Goal: Entertainment & Leisure: Browse casually

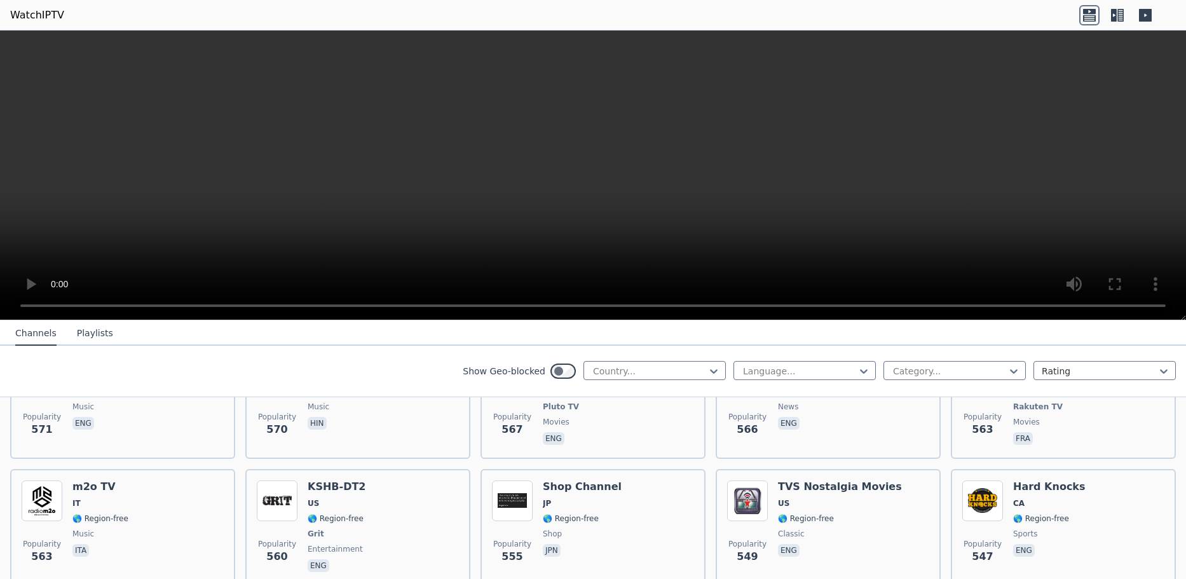
scroll to position [4285, 0]
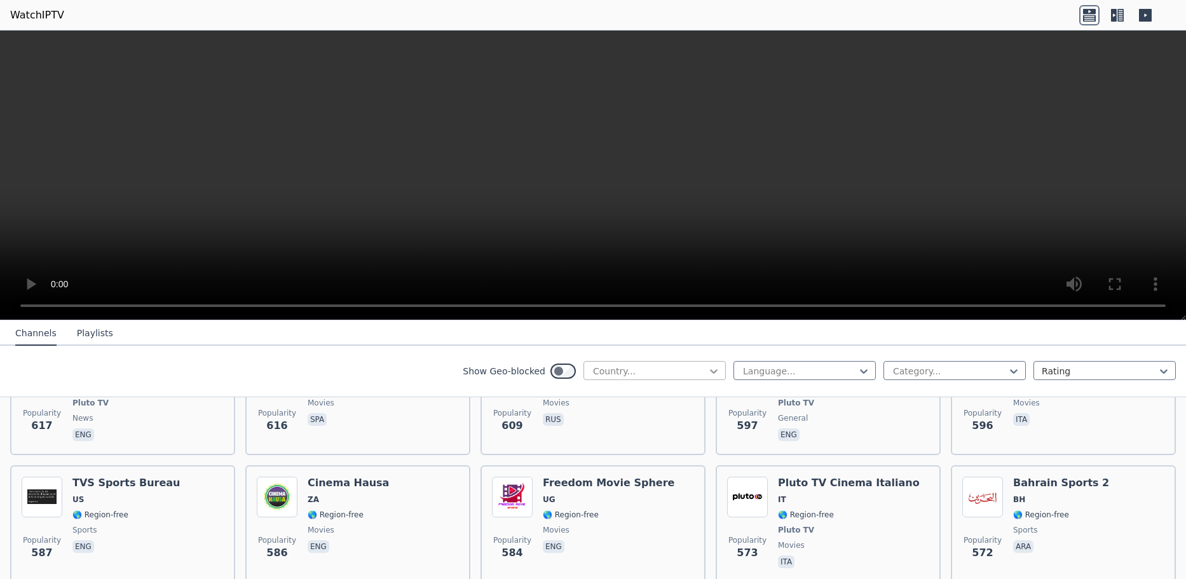
click at [710, 371] on icon at bounding box center [714, 371] width 8 height 4
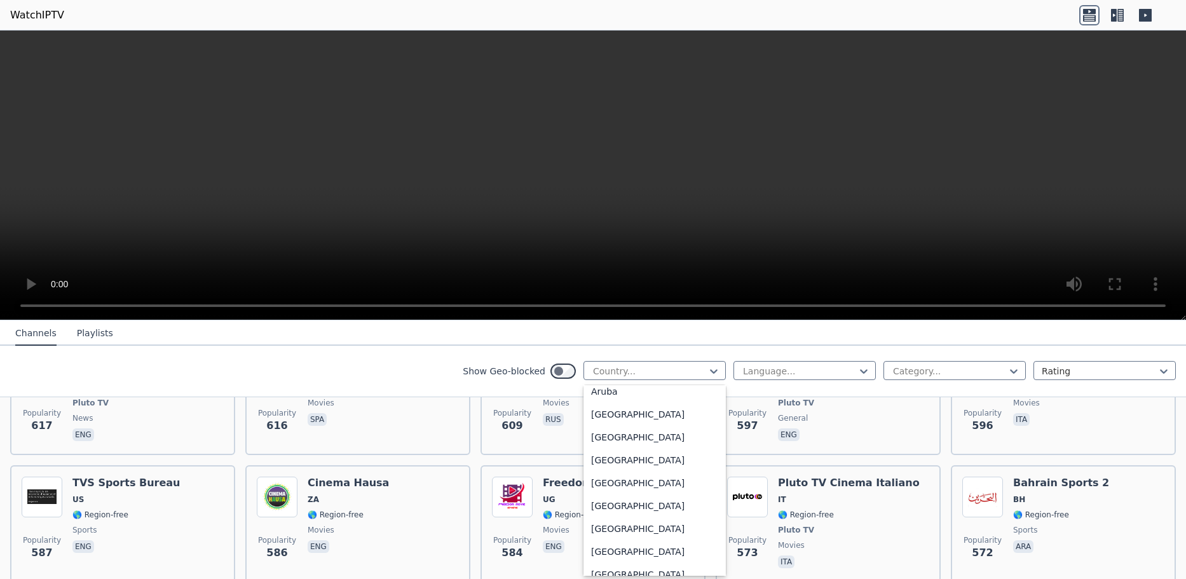
scroll to position [318, 0]
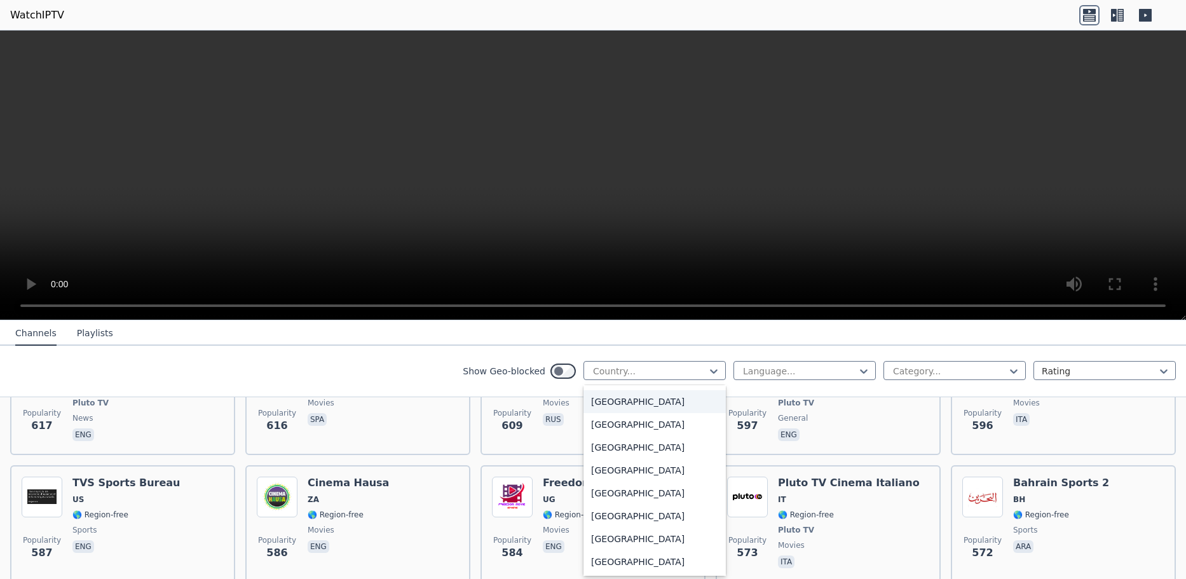
click at [647, 404] on div "[GEOGRAPHIC_DATA]" at bounding box center [654, 401] width 142 height 23
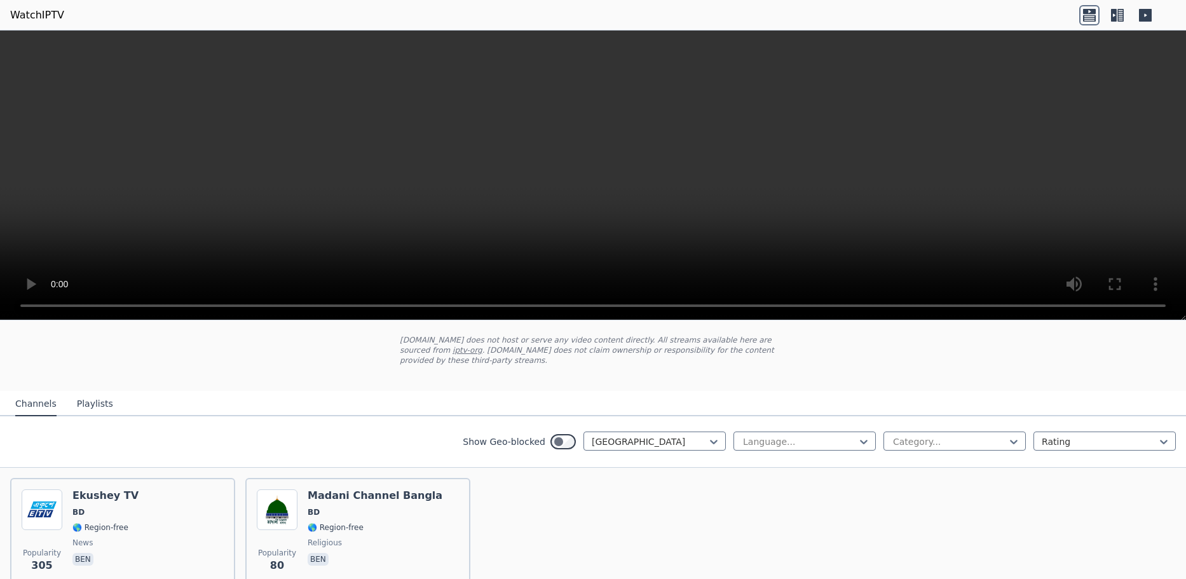
scroll to position [125, 0]
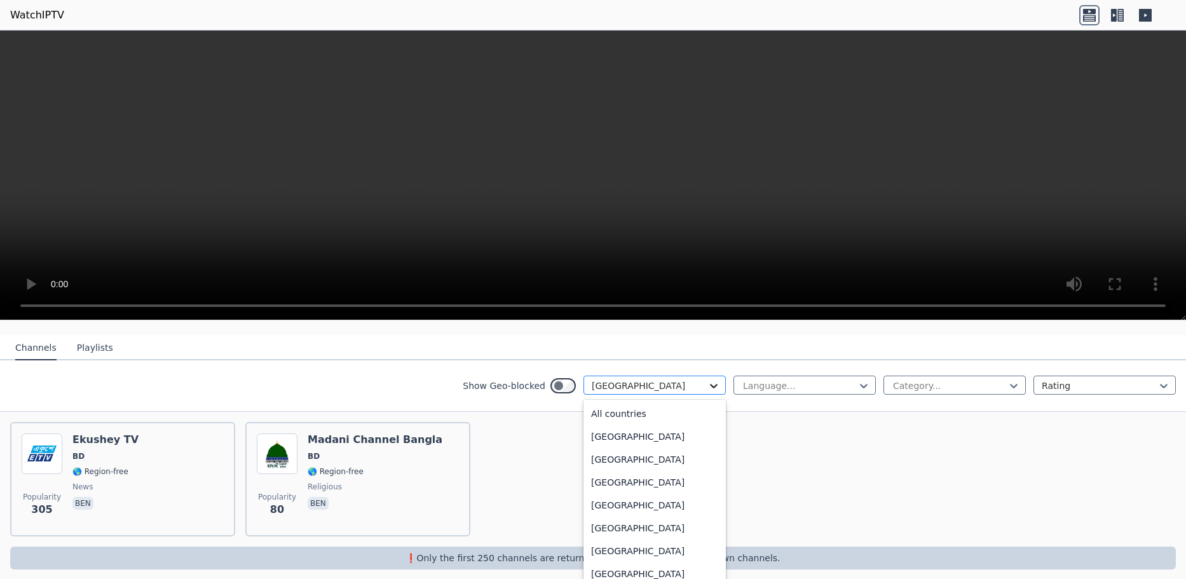
click at [707, 379] on icon at bounding box center [713, 385] width 13 height 13
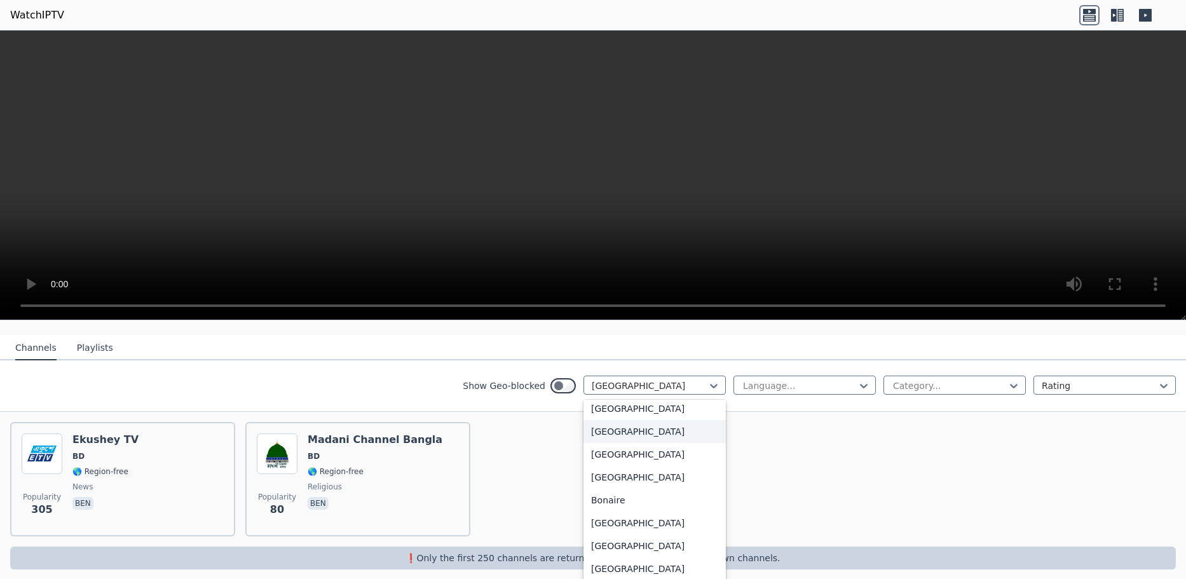
click at [663, 420] on div "[GEOGRAPHIC_DATA]" at bounding box center [654, 431] width 142 height 23
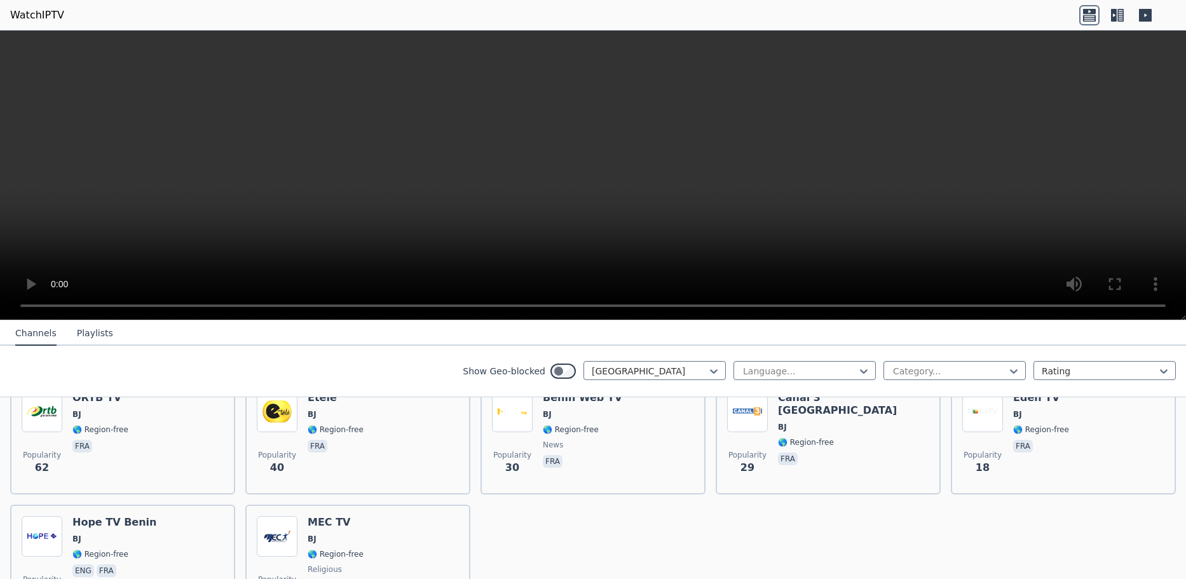
scroll to position [59, 0]
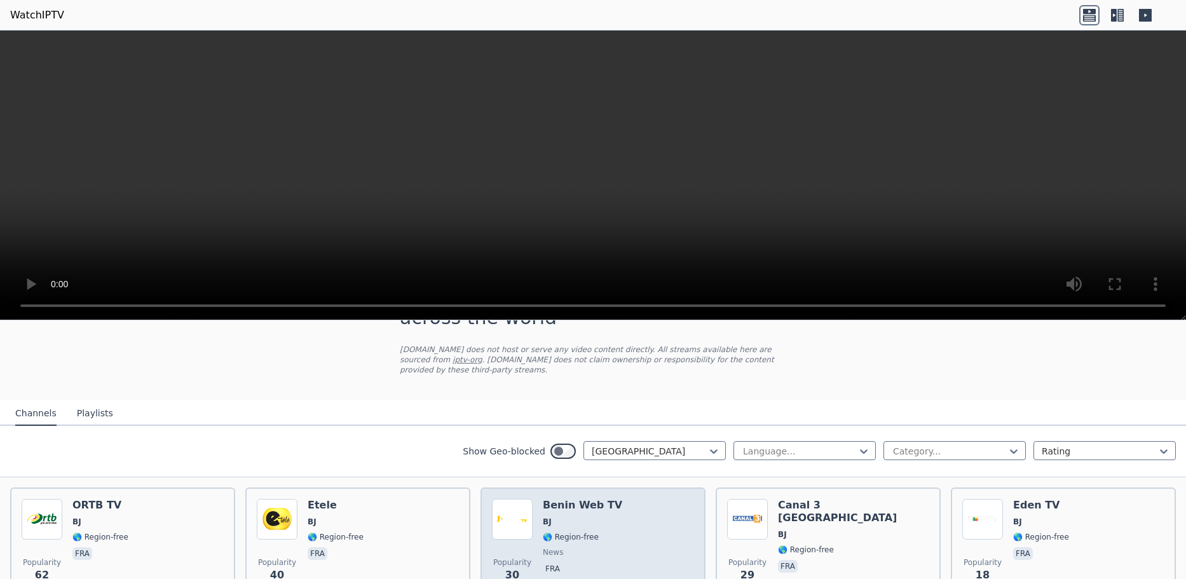
click at [586, 501] on h6 "Benin Web TV" at bounding box center [582, 505] width 79 height 13
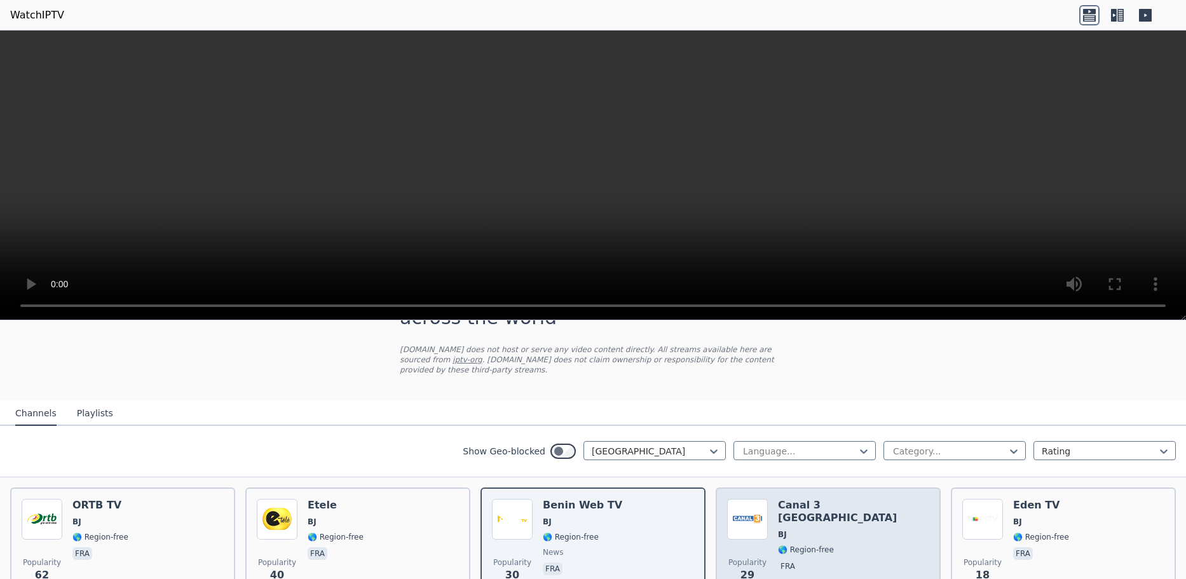
click at [735, 508] on img at bounding box center [747, 519] width 41 height 41
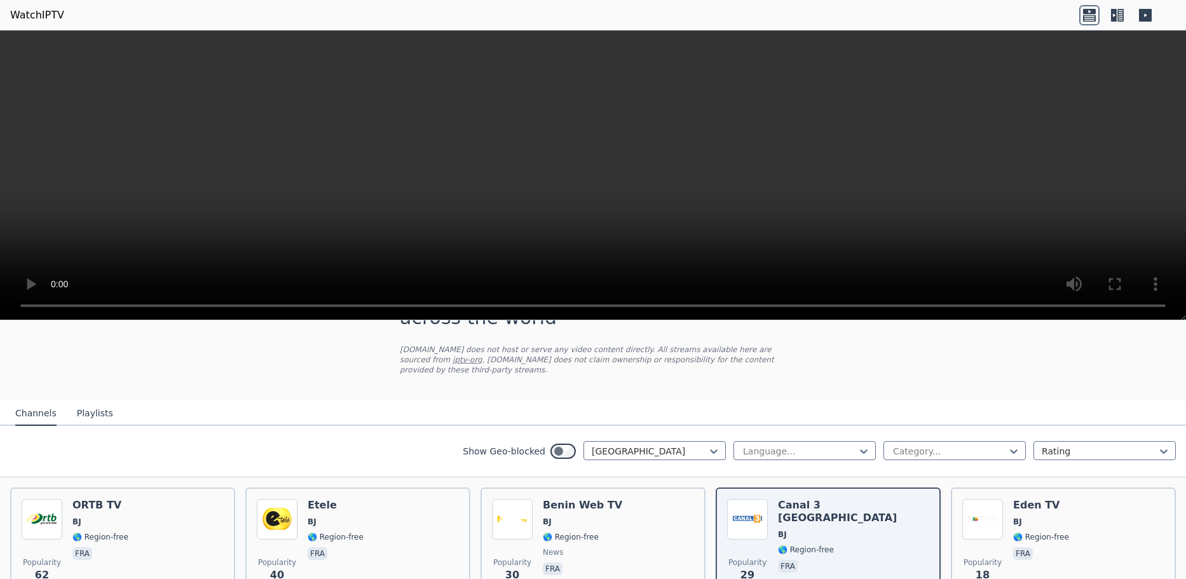
click at [1111, 15] on icon at bounding box center [1114, 15] width 6 height 13
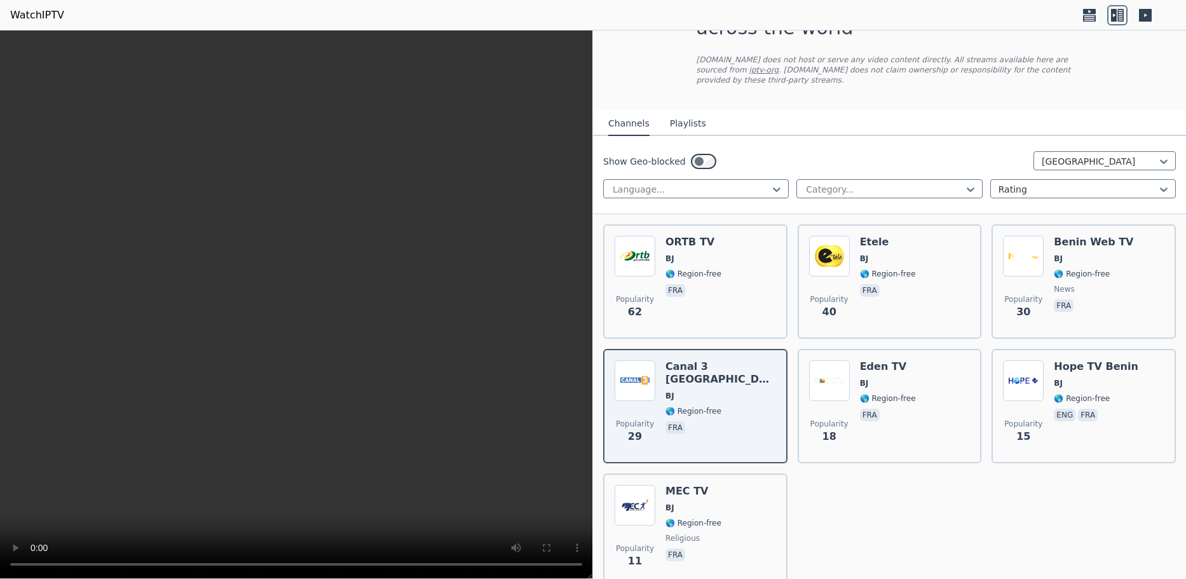
click at [616, 117] on button "Channels" at bounding box center [628, 124] width 41 height 24
click at [964, 183] on icon at bounding box center [970, 189] width 13 height 13
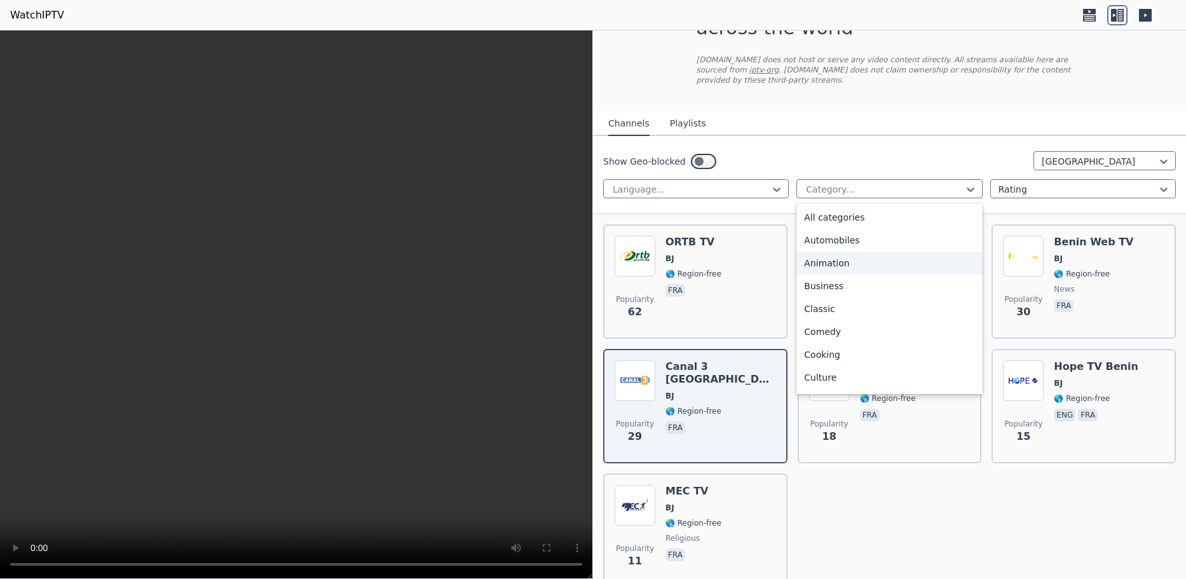
click at [862, 254] on div "Animation" at bounding box center [889, 263] width 186 height 23
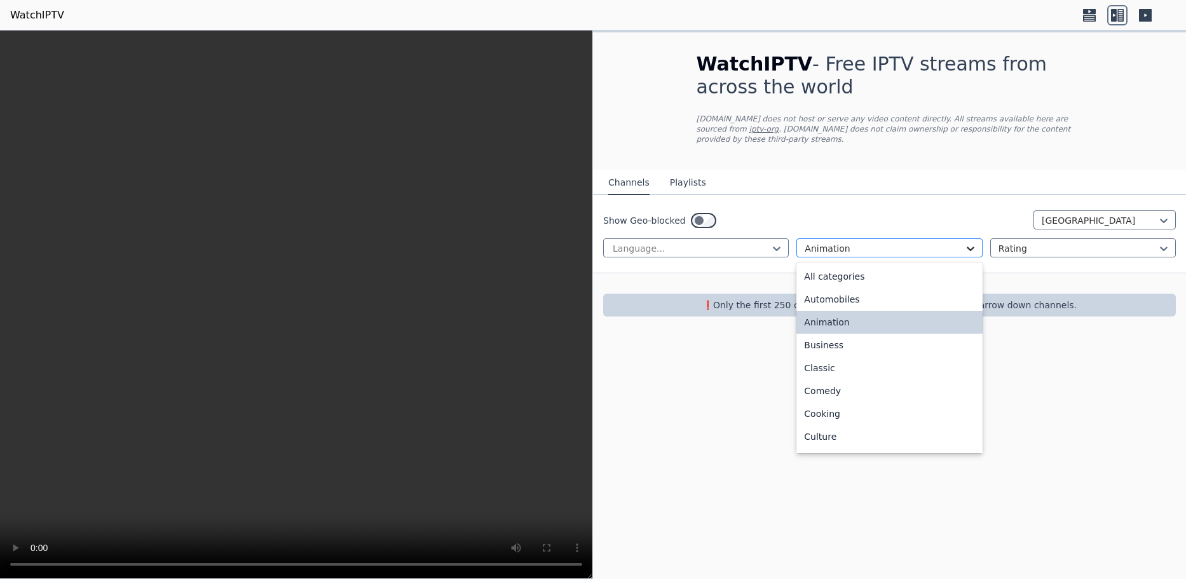
click at [967, 242] on icon at bounding box center [970, 248] width 13 height 13
click at [1162, 247] on icon at bounding box center [1164, 249] width 8 height 4
click at [972, 242] on icon at bounding box center [970, 248] width 13 height 13
click at [889, 265] on div "All categories" at bounding box center [889, 276] width 186 height 23
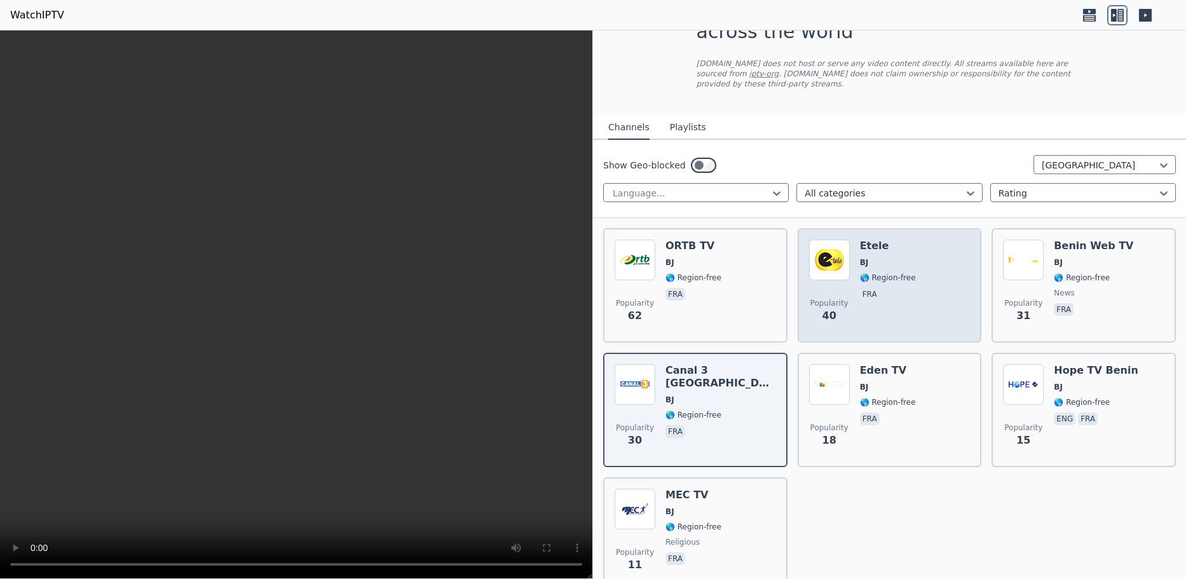
scroll to position [111, 0]
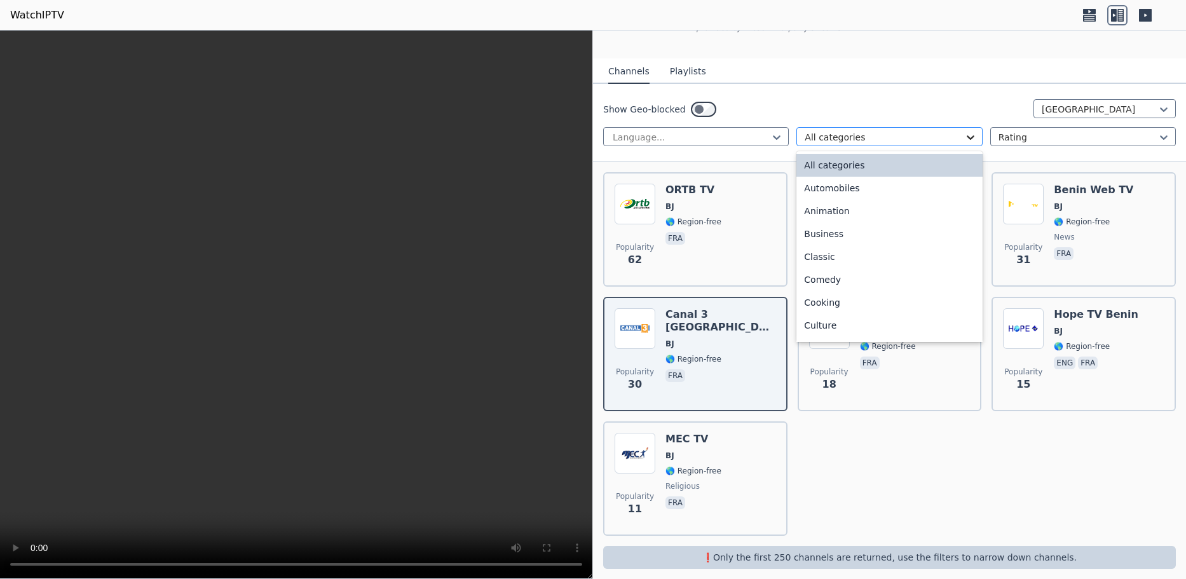
click at [965, 131] on icon at bounding box center [970, 137] width 13 height 13
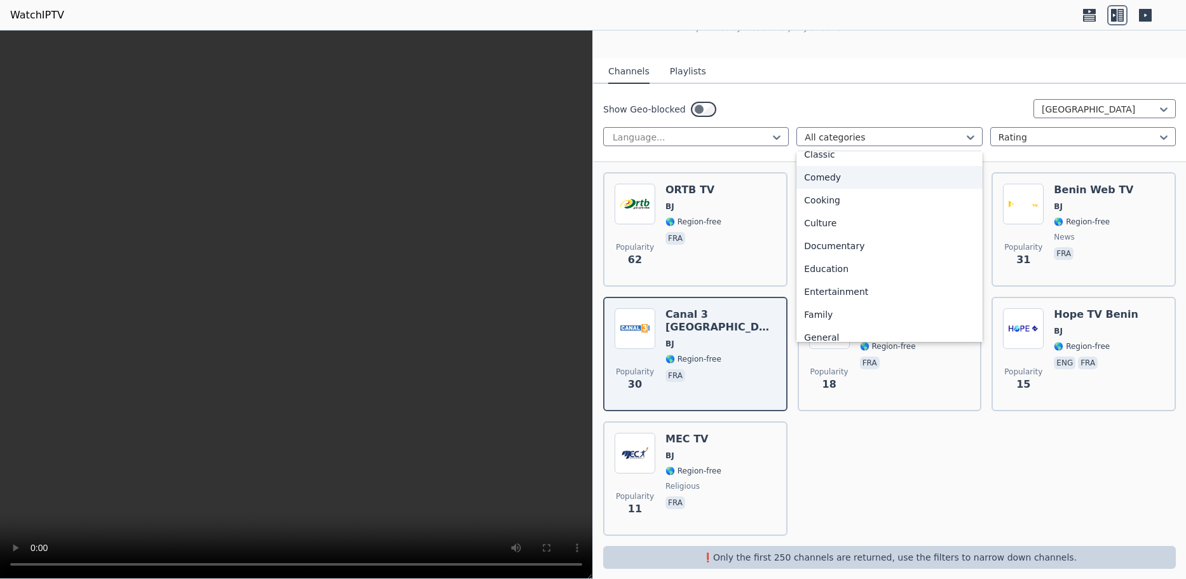
scroll to position [191, 0]
click at [864, 238] on div "General" at bounding box center [889, 249] width 186 height 23
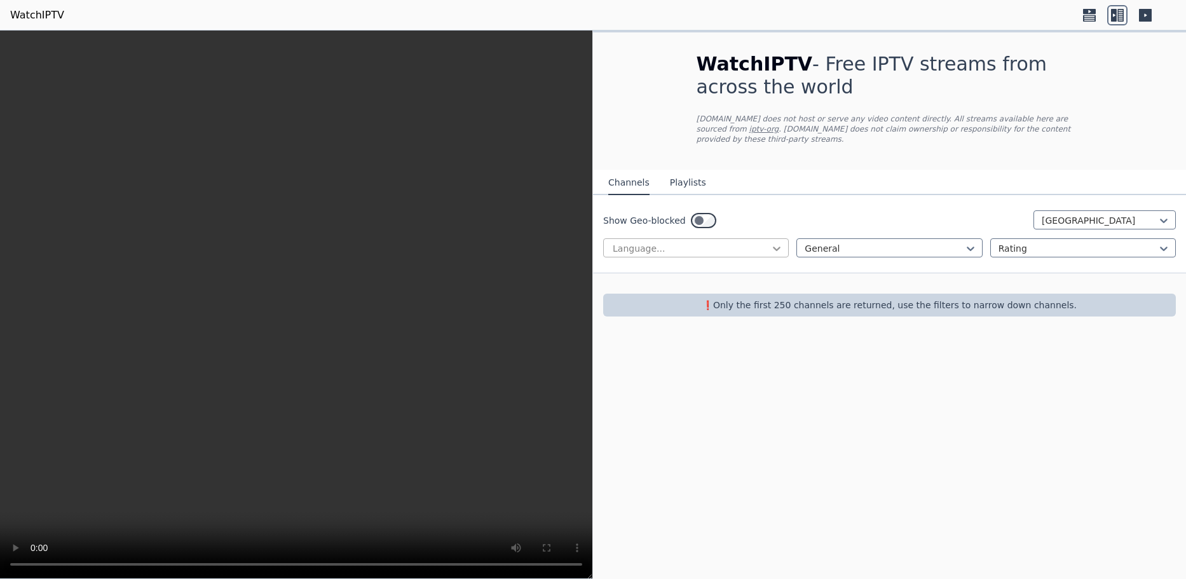
click at [774, 247] on icon at bounding box center [777, 249] width 8 height 4
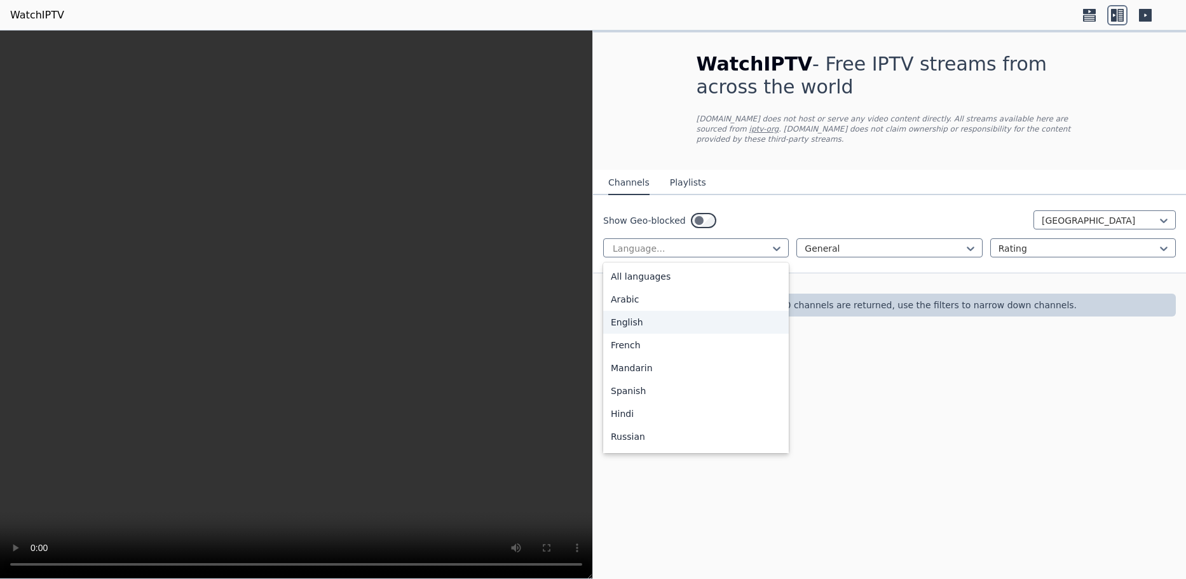
click at [713, 318] on div "English" at bounding box center [696, 322] width 186 height 23
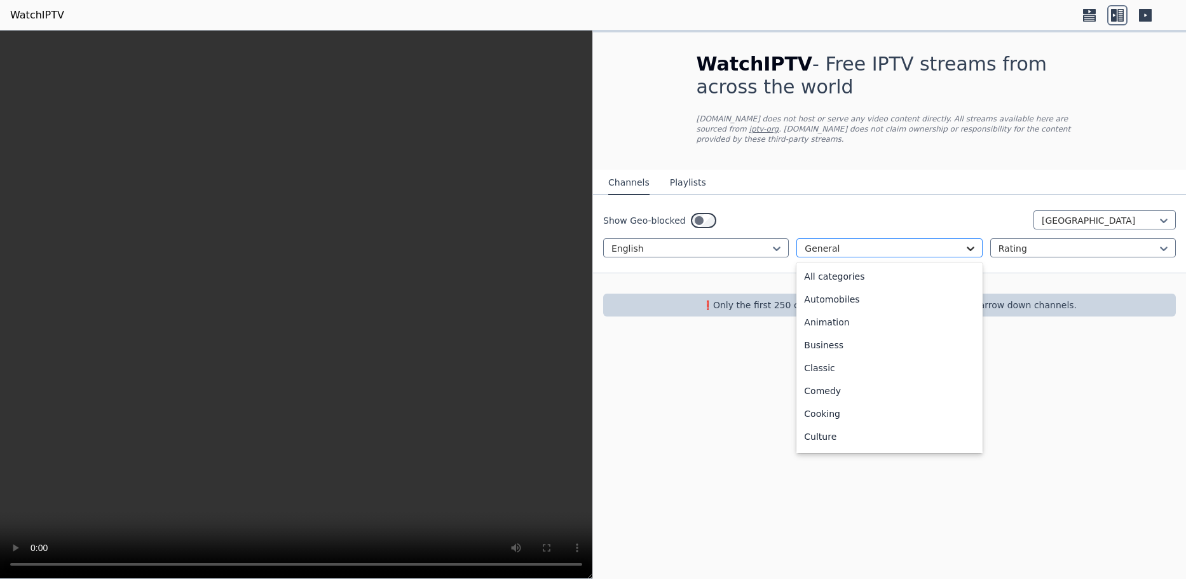
click at [969, 242] on icon at bounding box center [970, 248] width 13 height 13
click at [925, 269] on div "All categories" at bounding box center [889, 276] width 186 height 23
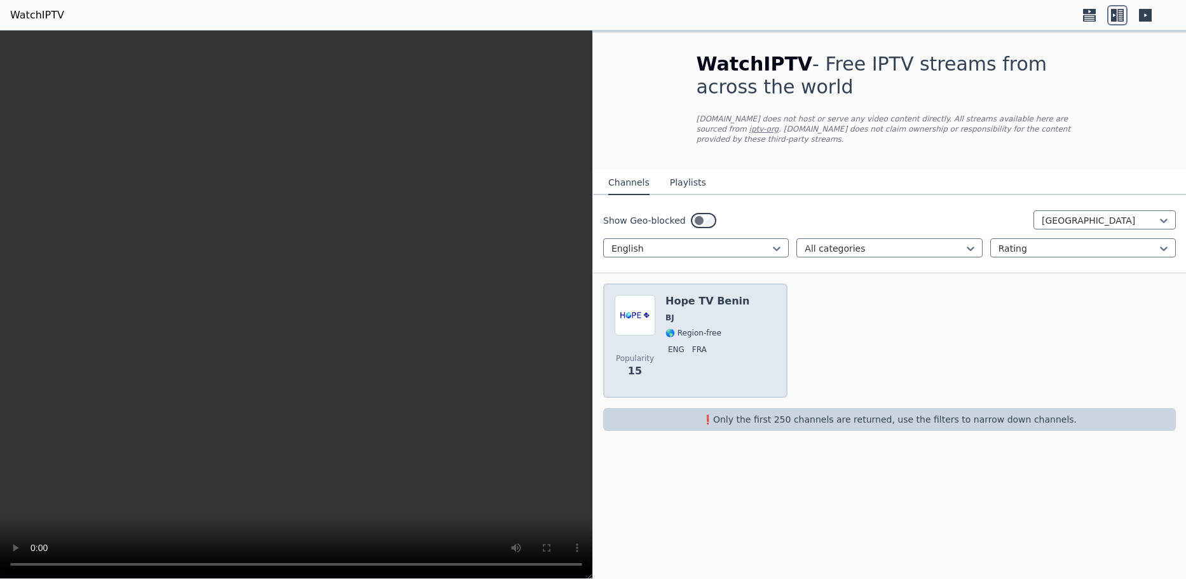
click at [633, 299] on img at bounding box center [634, 315] width 41 height 41
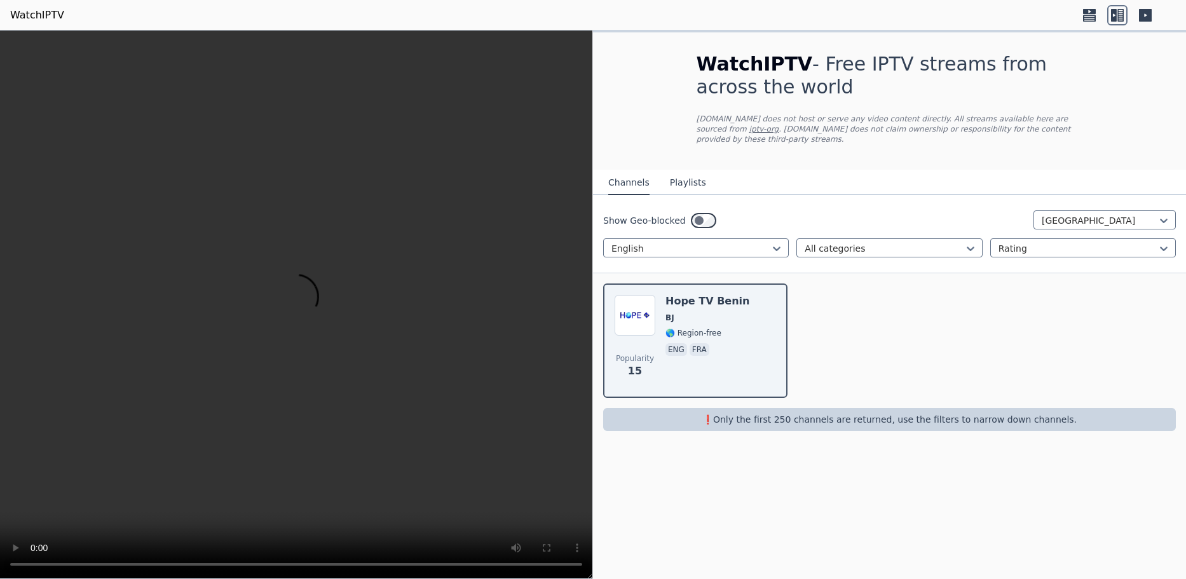
click at [714, 212] on div "Show Geo-blocked [GEOGRAPHIC_DATA]" at bounding box center [889, 220] width 573 height 20
click at [716, 210] on div "Show Geo-blocked [GEOGRAPHIC_DATA]" at bounding box center [889, 220] width 573 height 20
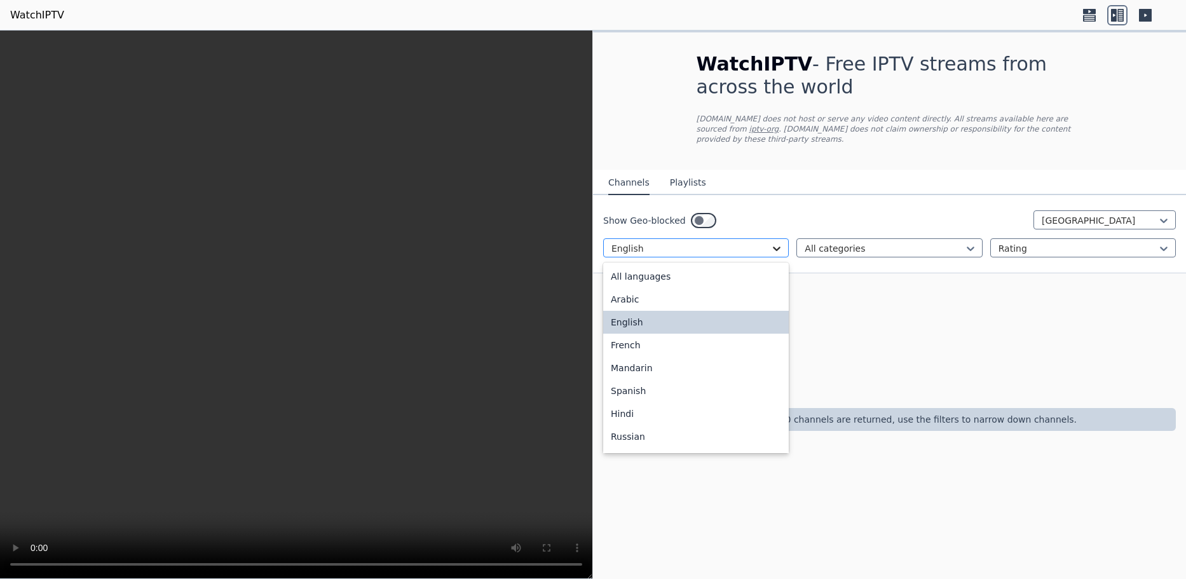
click at [774, 242] on icon at bounding box center [776, 248] width 13 height 13
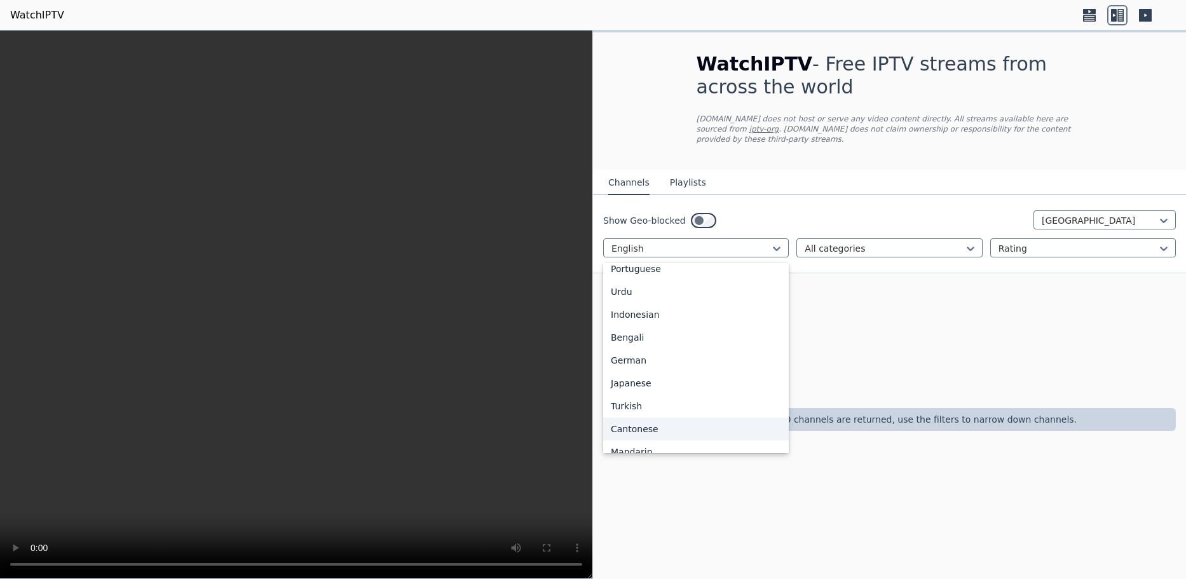
scroll to position [64, 0]
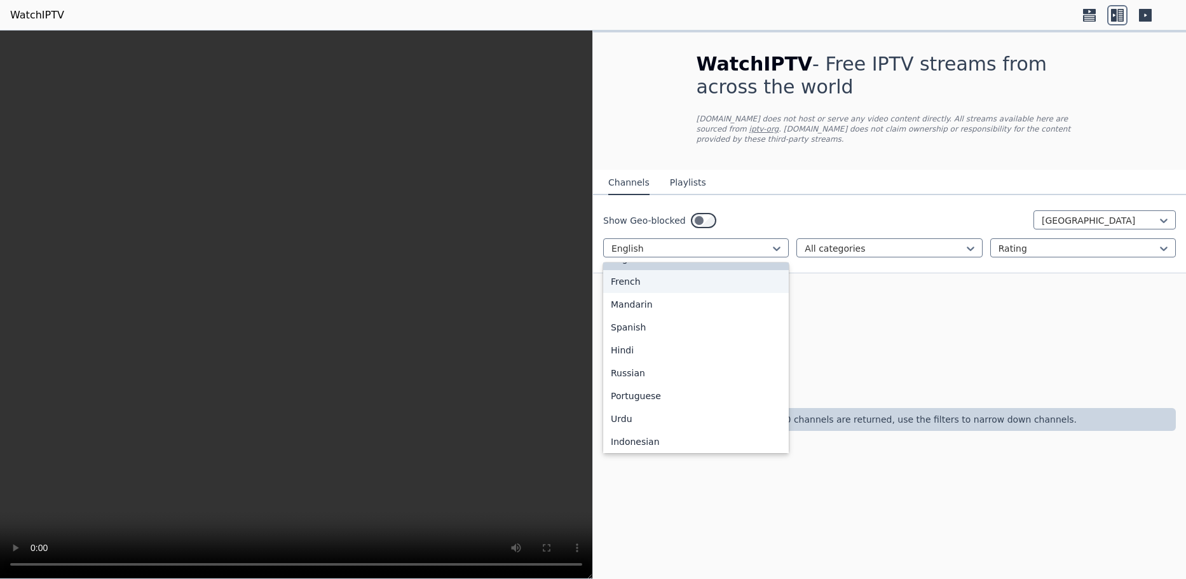
click at [710, 273] on div "French" at bounding box center [696, 281] width 186 height 23
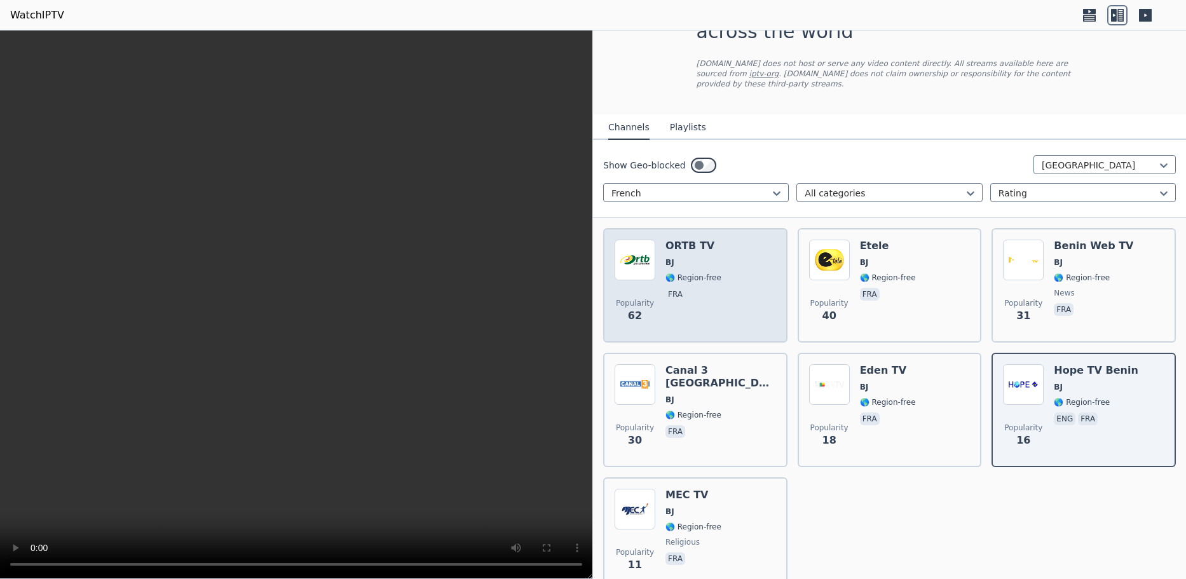
scroll to position [111, 0]
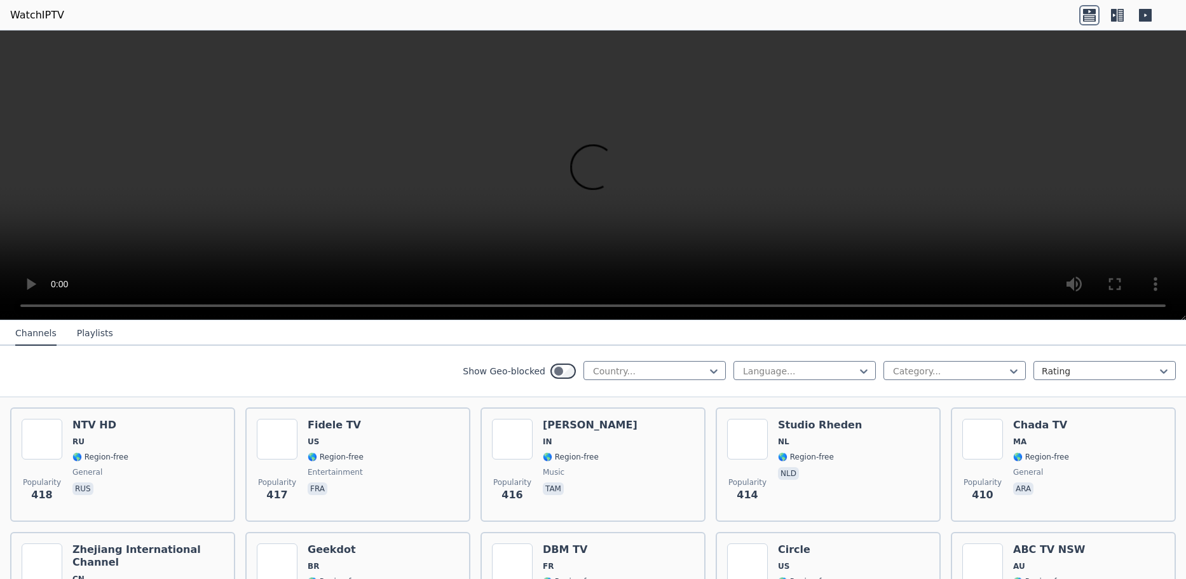
scroll to position [6319, 0]
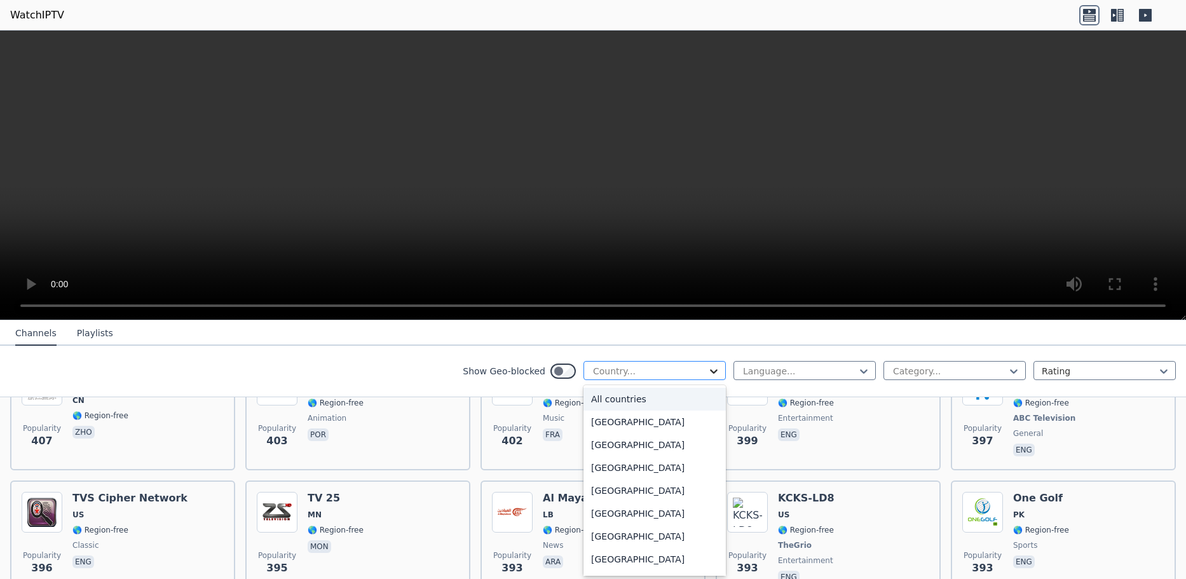
click at [707, 372] on icon at bounding box center [713, 371] width 13 height 13
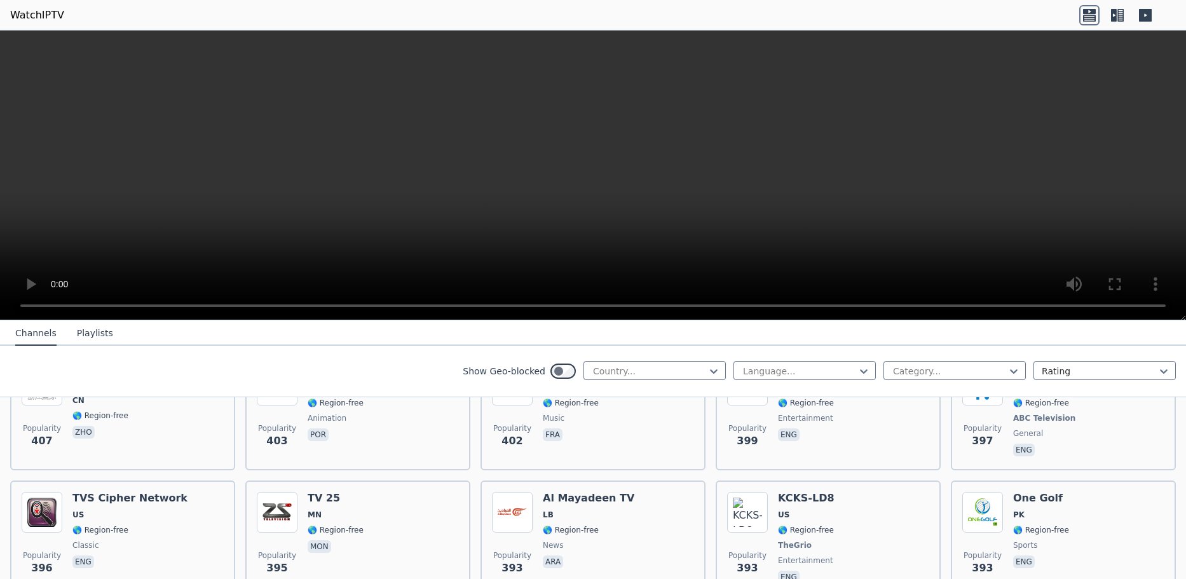
click at [1146, 10] on icon at bounding box center [1145, 15] width 13 height 13
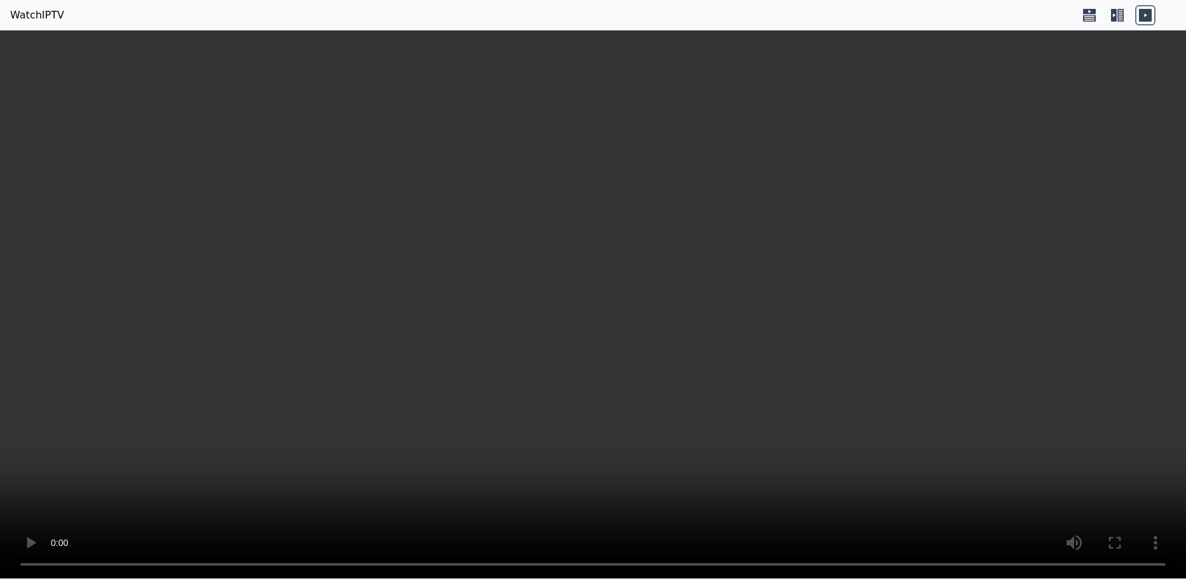
click at [1116, 11] on icon at bounding box center [1114, 15] width 6 height 13
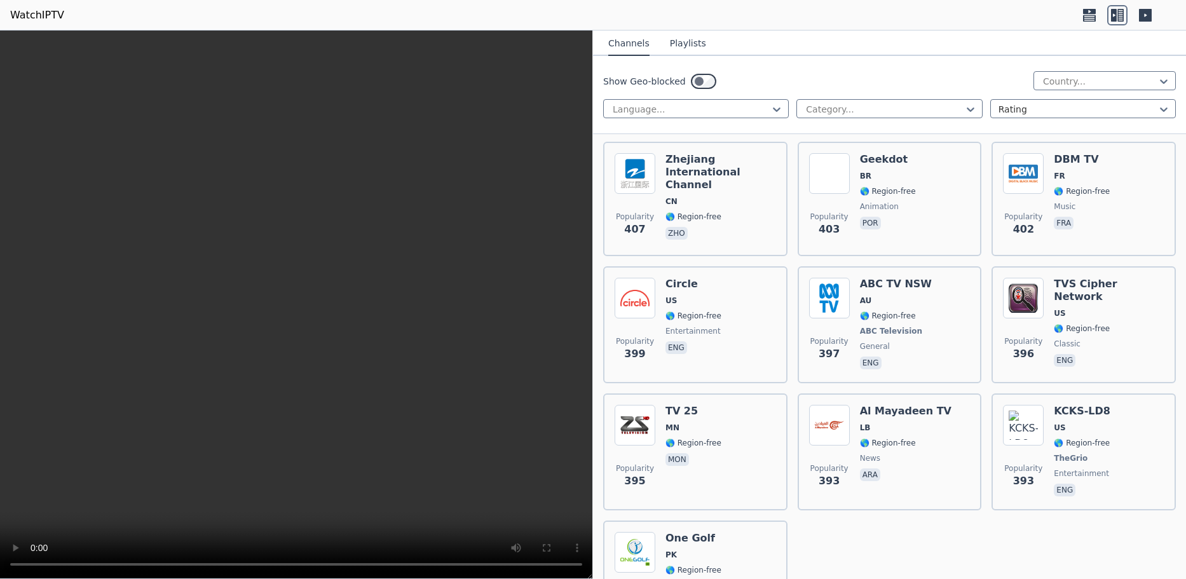
scroll to position [10100, 0]
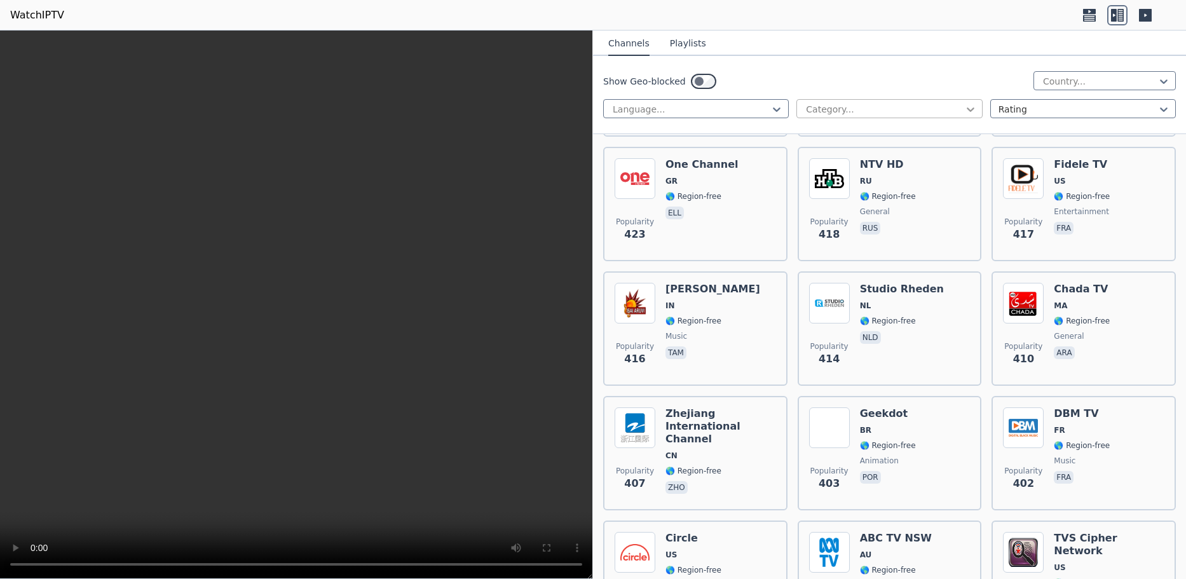
click at [966, 109] on icon at bounding box center [970, 109] width 8 height 4
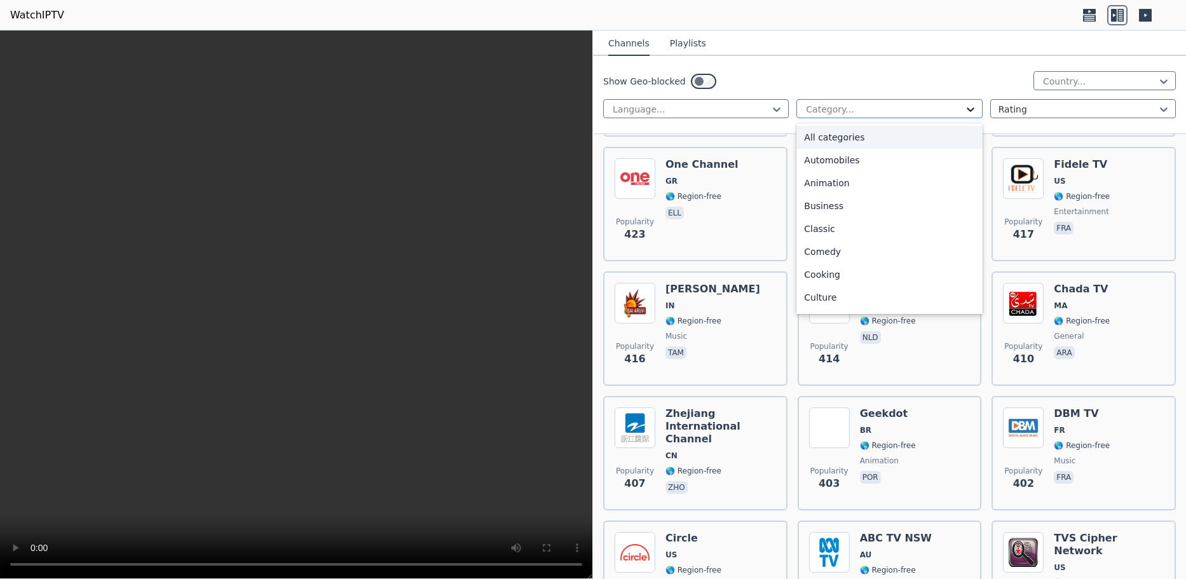
click at [966, 109] on icon at bounding box center [970, 109] width 8 height 4
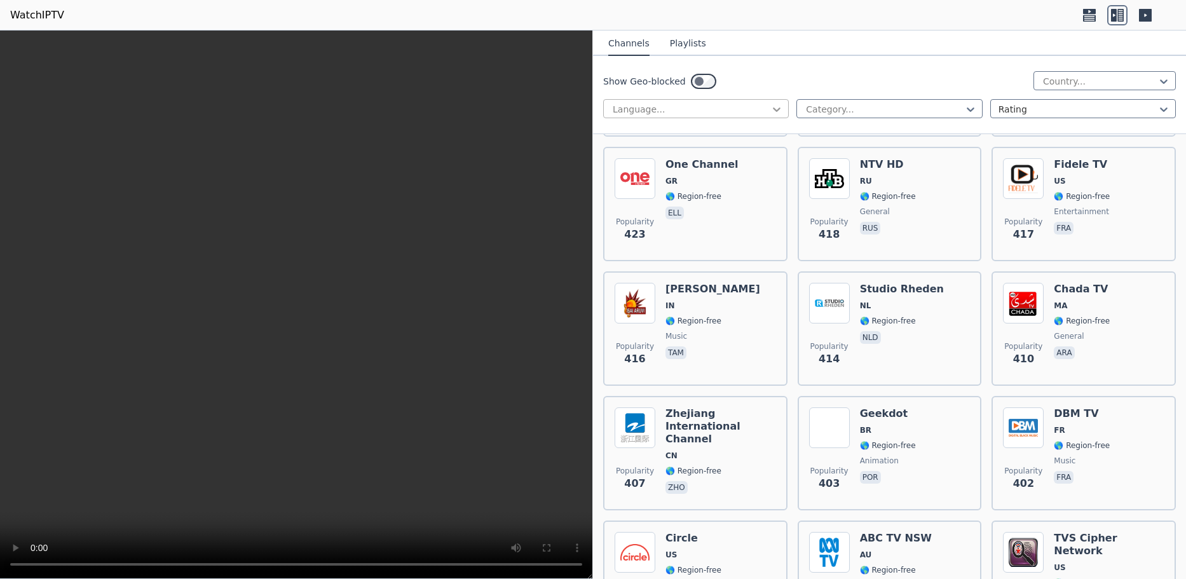
click at [771, 110] on icon at bounding box center [776, 109] width 13 height 13
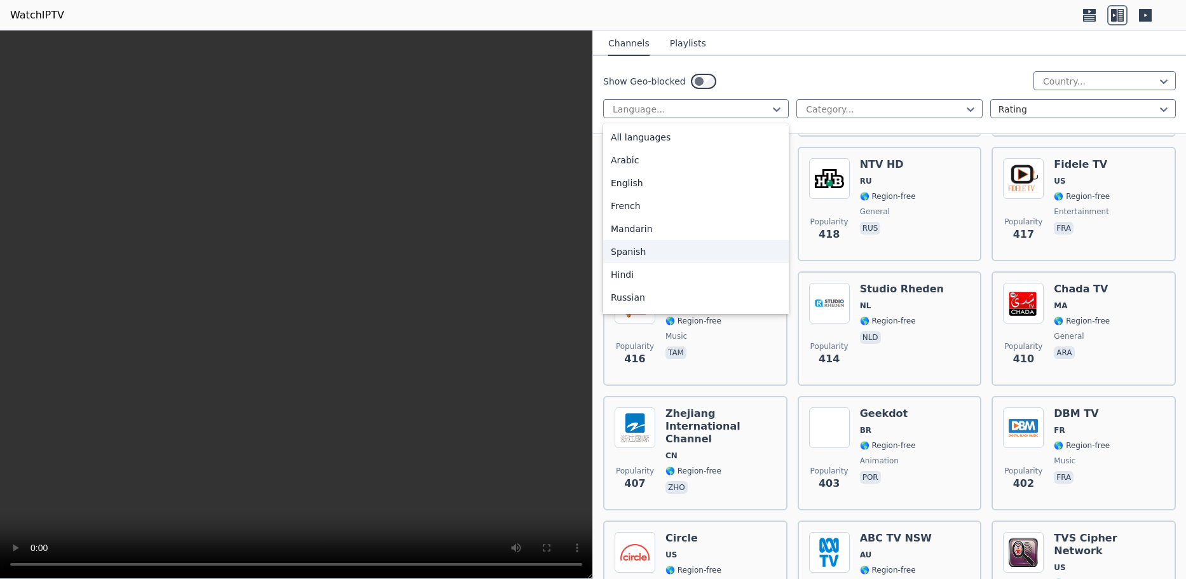
click at [703, 259] on div "Spanish" at bounding box center [696, 251] width 186 height 23
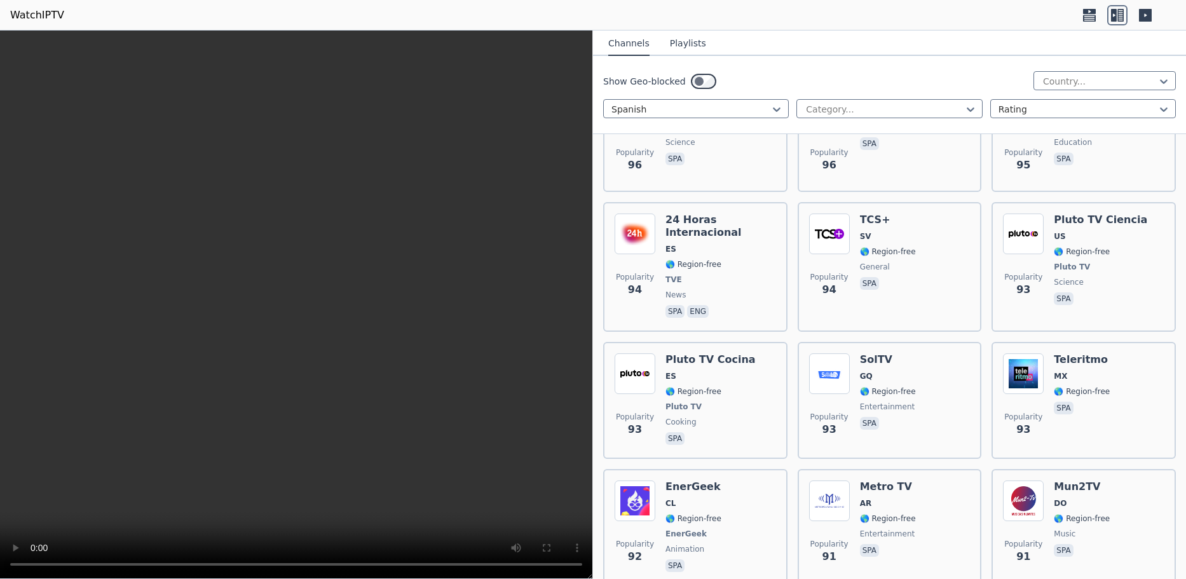
scroll to position [6608, 0]
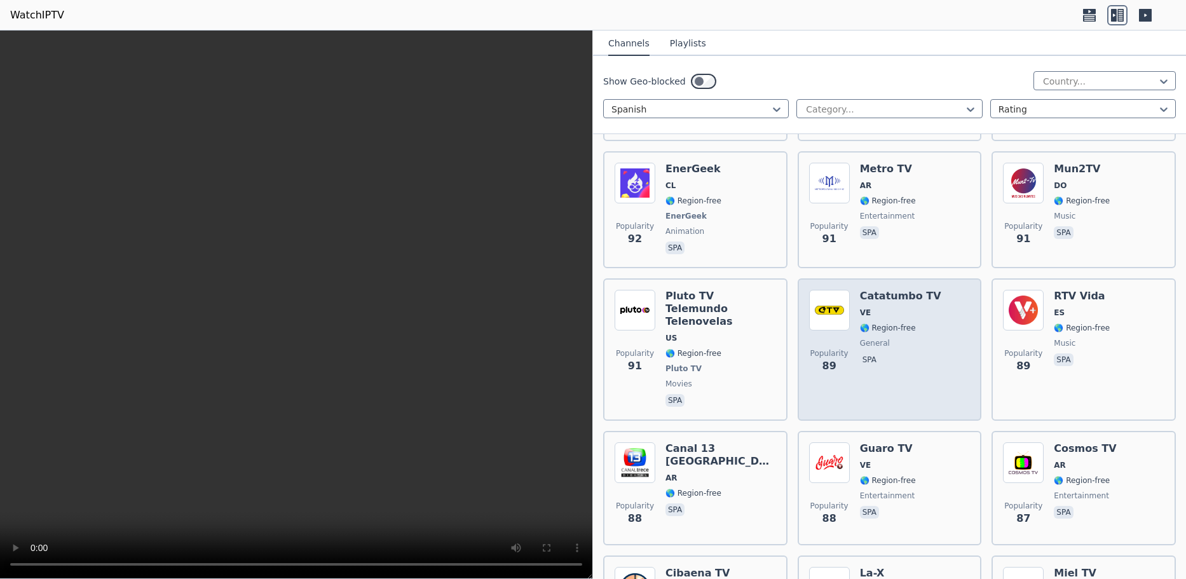
click at [827, 290] on img at bounding box center [829, 310] width 41 height 41
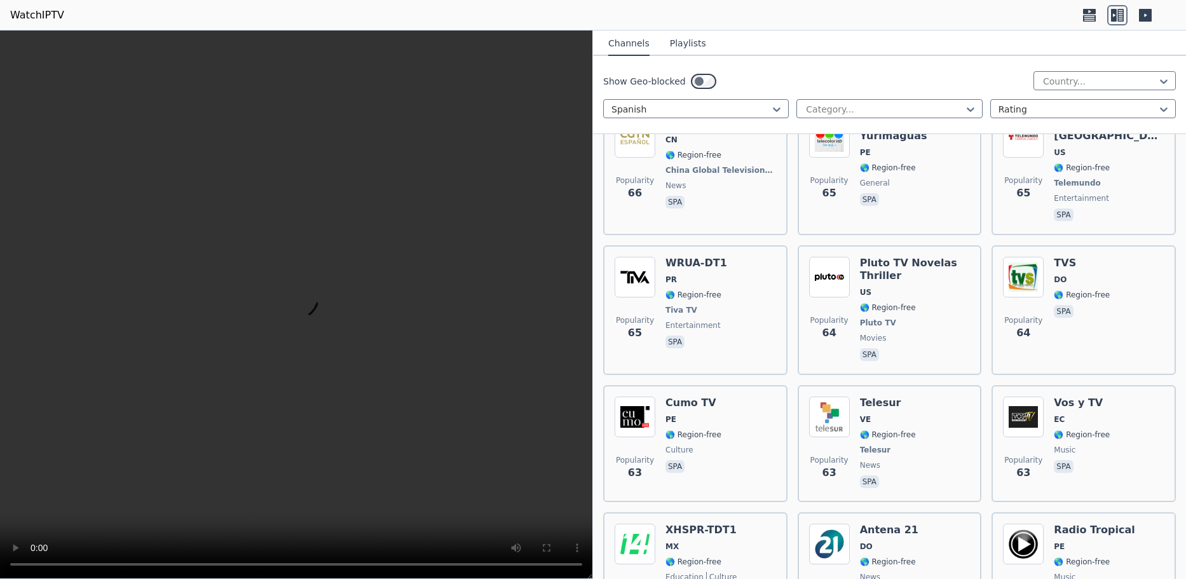
scroll to position [9849, 0]
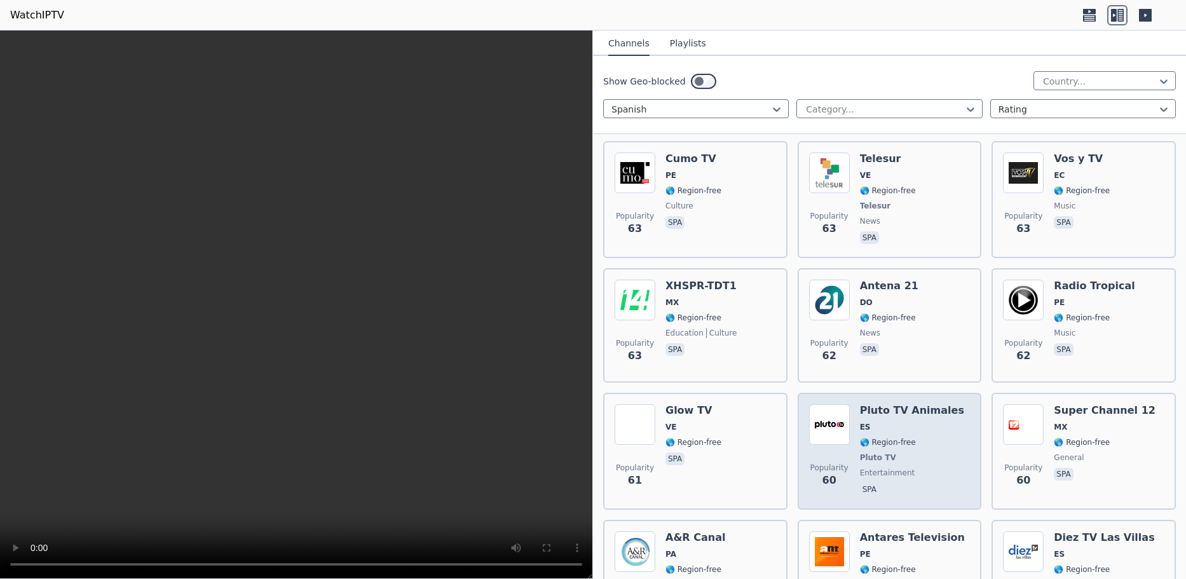
click at [830, 404] on img at bounding box center [829, 424] width 41 height 41
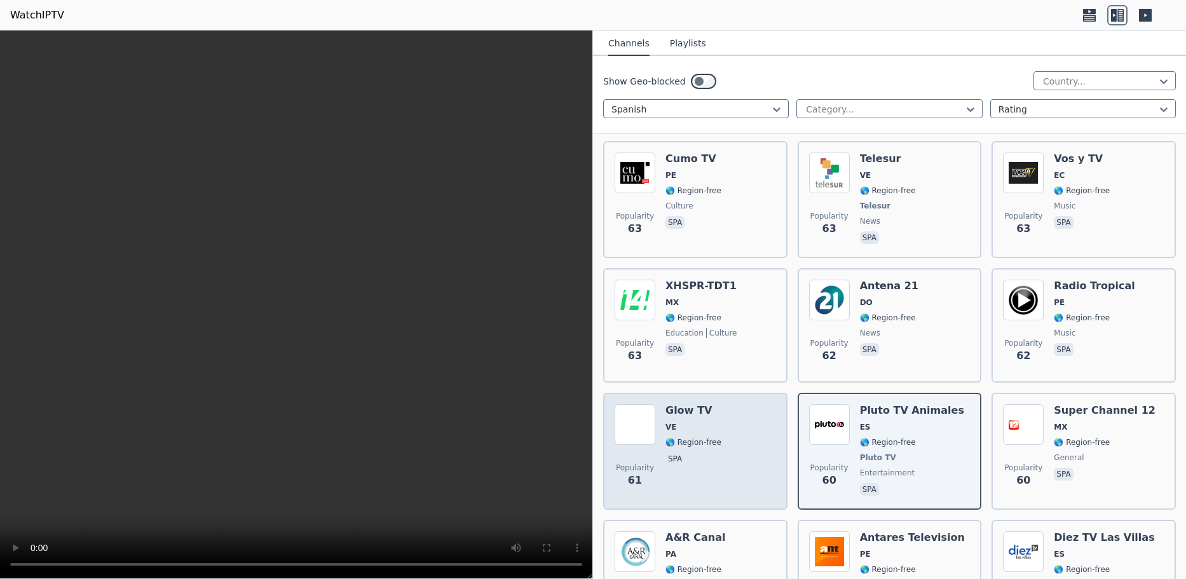
click at [674, 404] on h6 "Glow TV" at bounding box center [693, 410] width 56 height 13
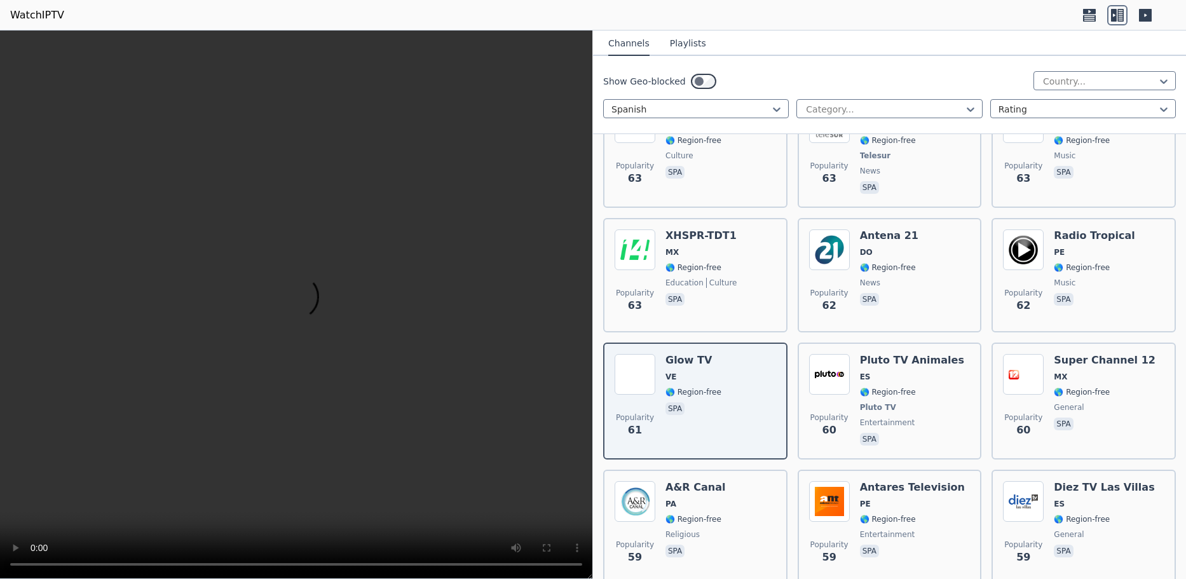
scroll to position [9772, 0]
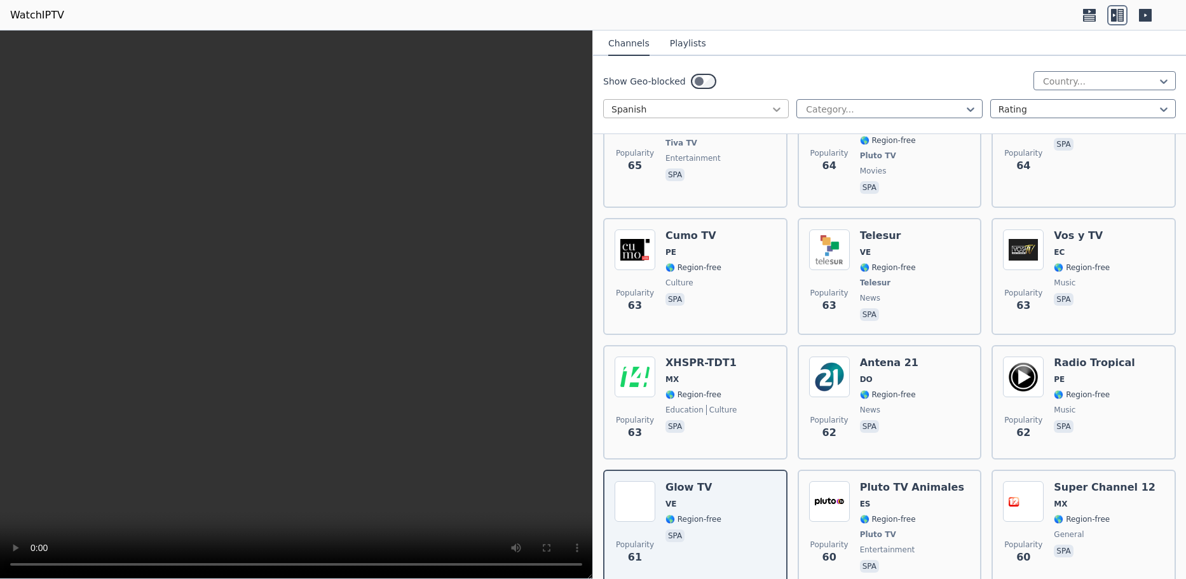
click at [773, 107] on icon at bounding box center [776, 109] width 13 height 13
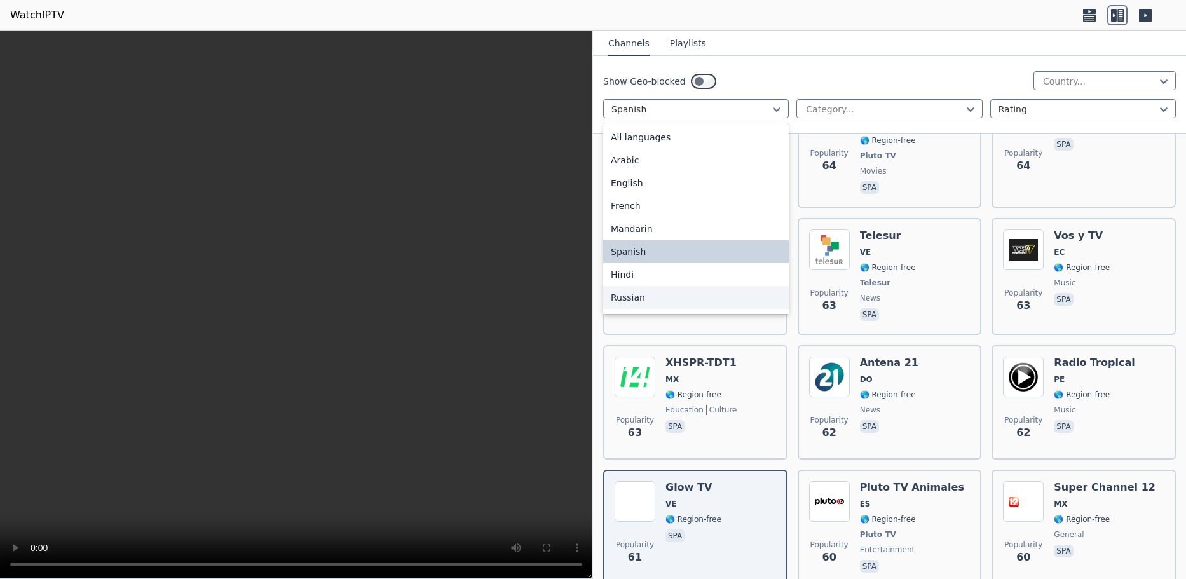
scroll to position [127, 0]
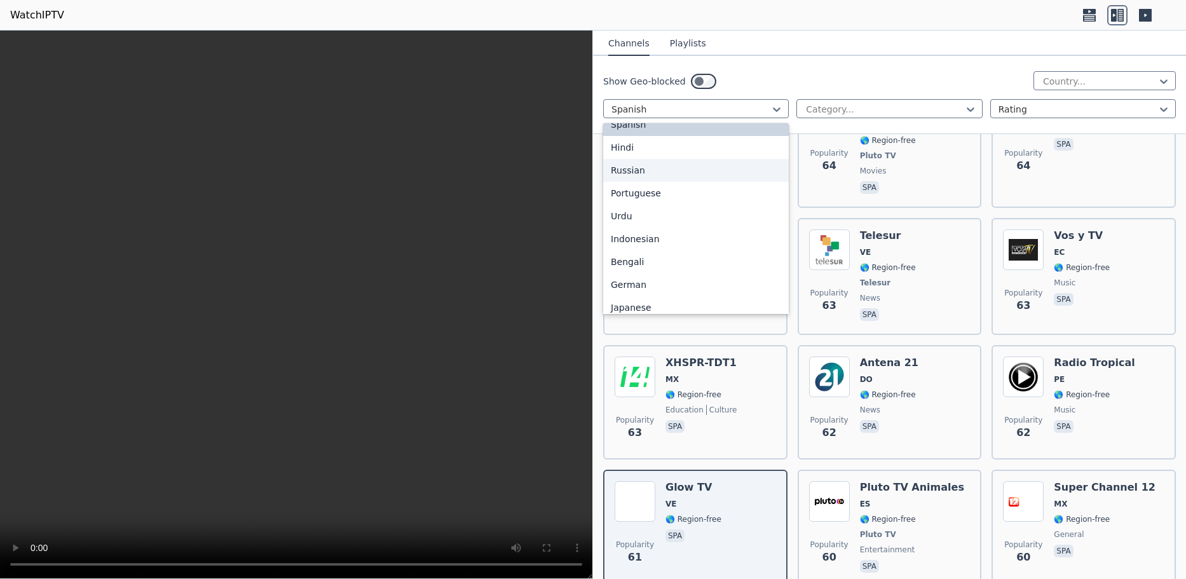
click at [696, 169] on div "Russian" at bounding box center [696, 170] width 186 height 23
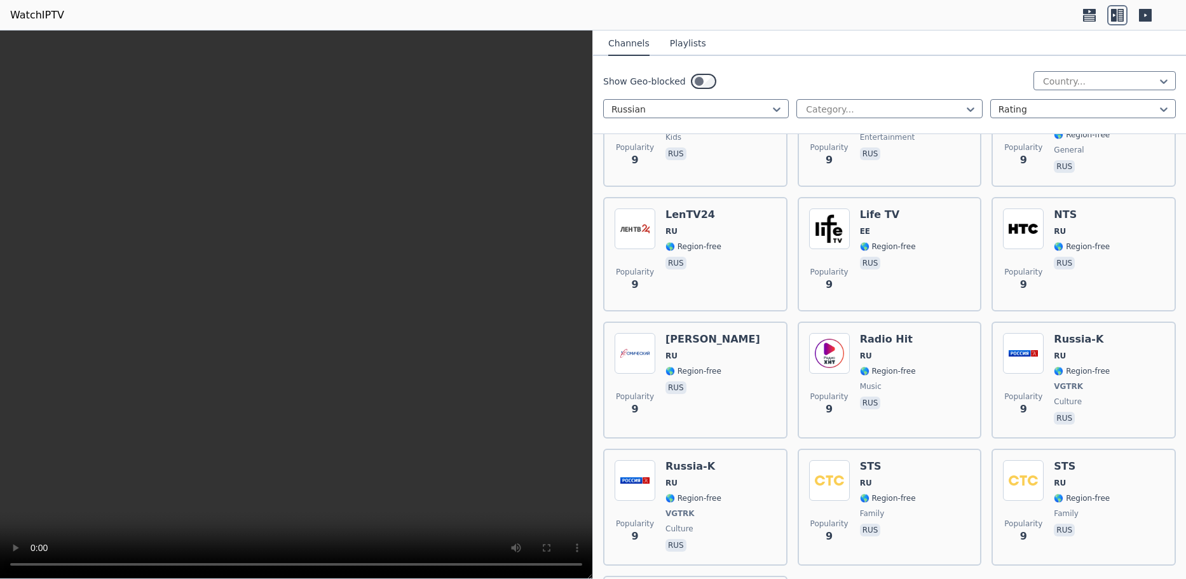
scroll to position [10273, 0]
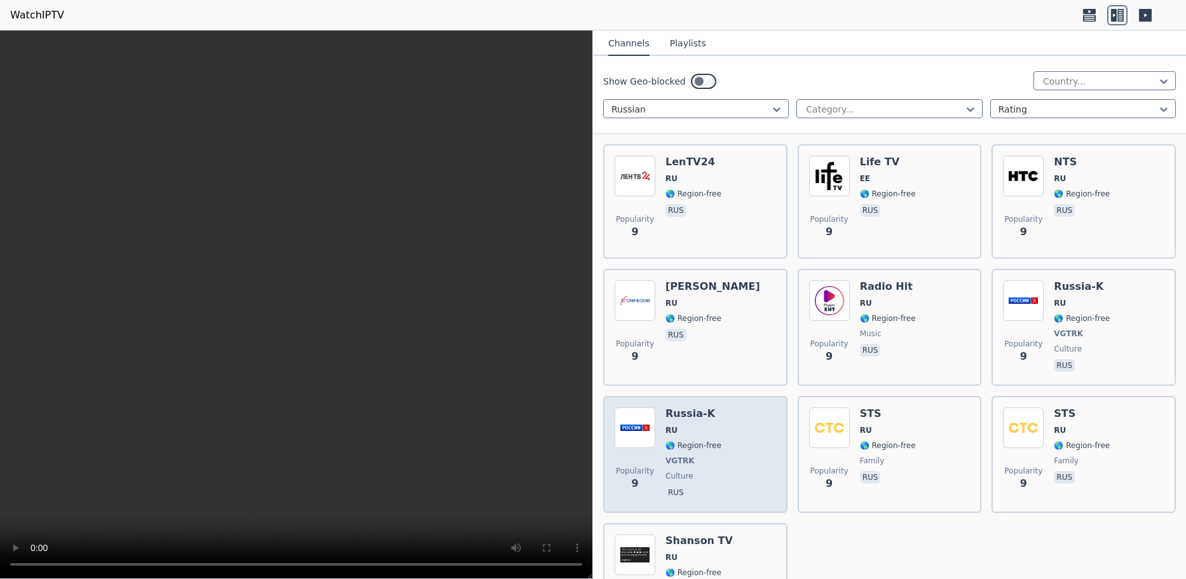
click at [627, 407] on img at bounding box center [634, 427] width 41 height 41
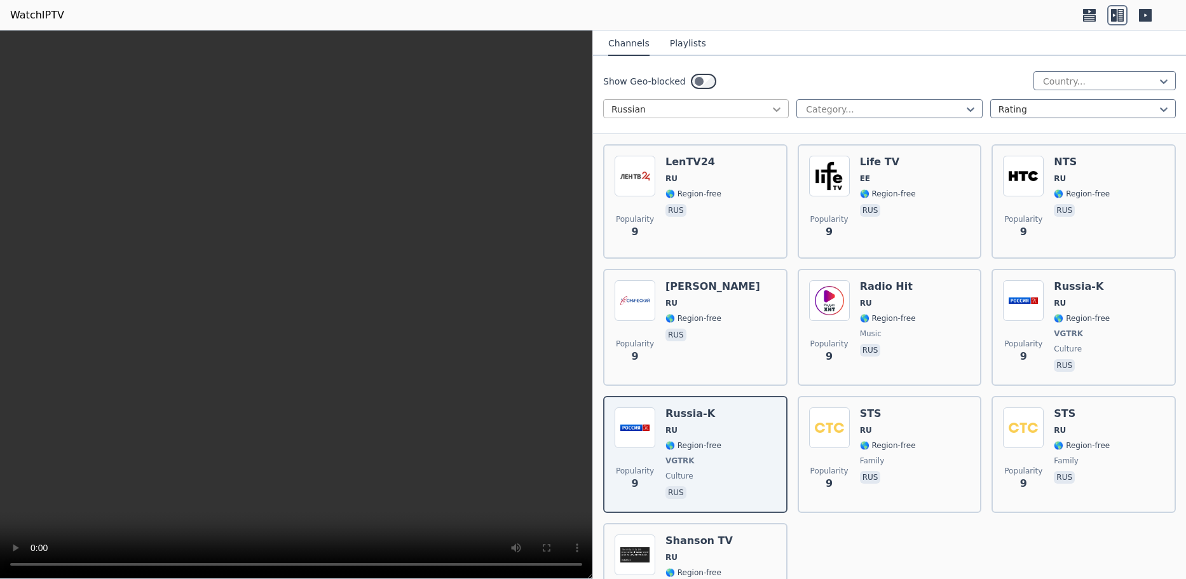
click at [775, 108] on icon at bounding box center [776, 109] width 13 height 13
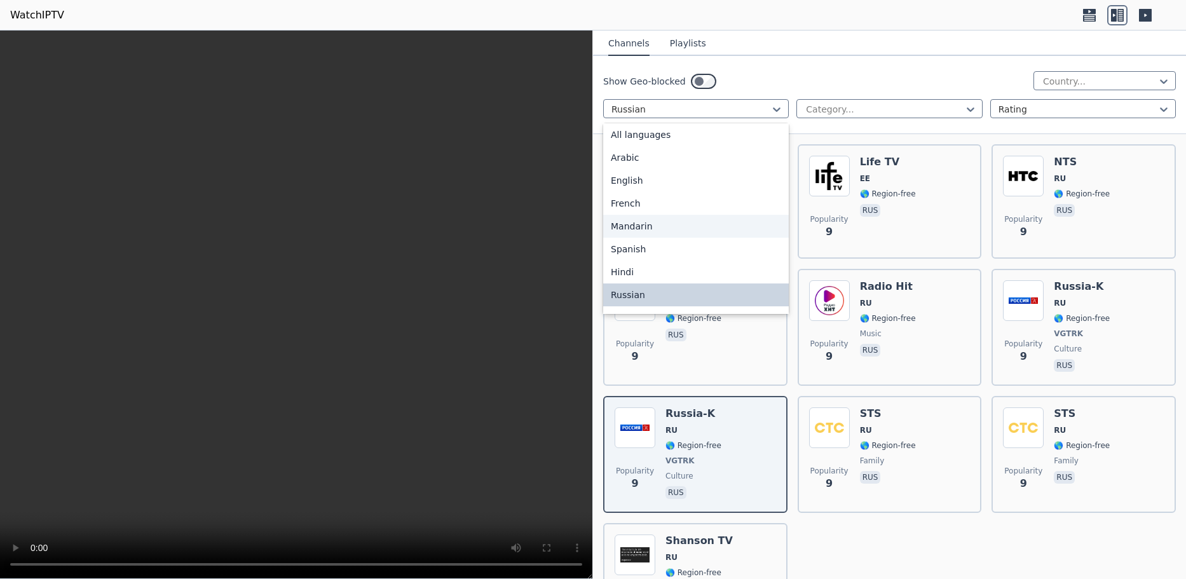
scroll to position [193, 0]
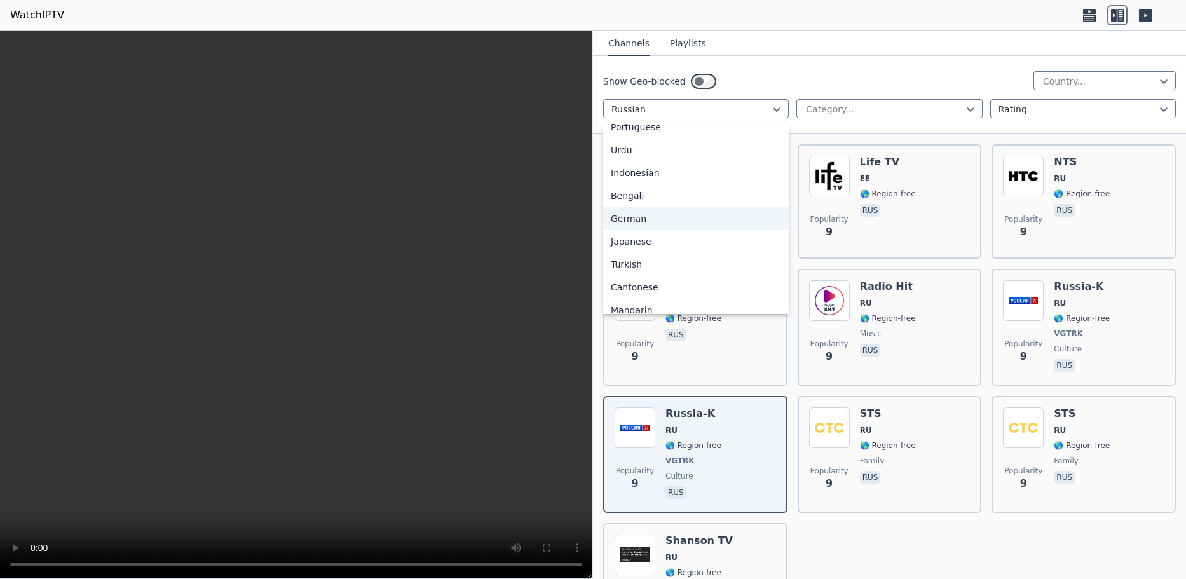
click at [733, 224] on div "German" at bounding box center [696, 218] width 186 height 23
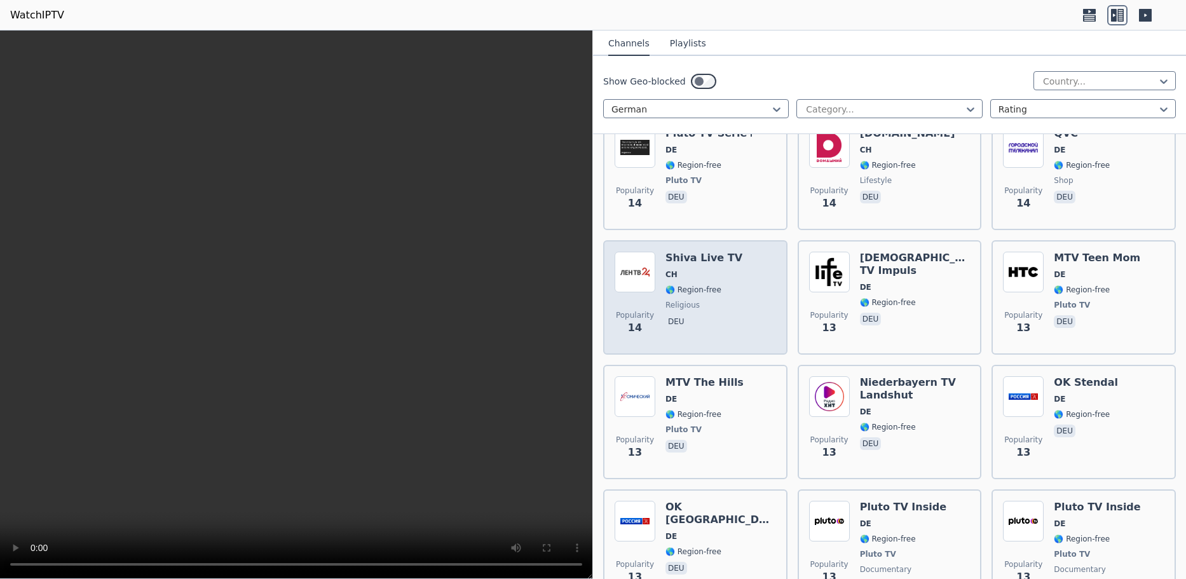
scroll to position [10540, 0]
